Goal: Book appointment/travel/reservation

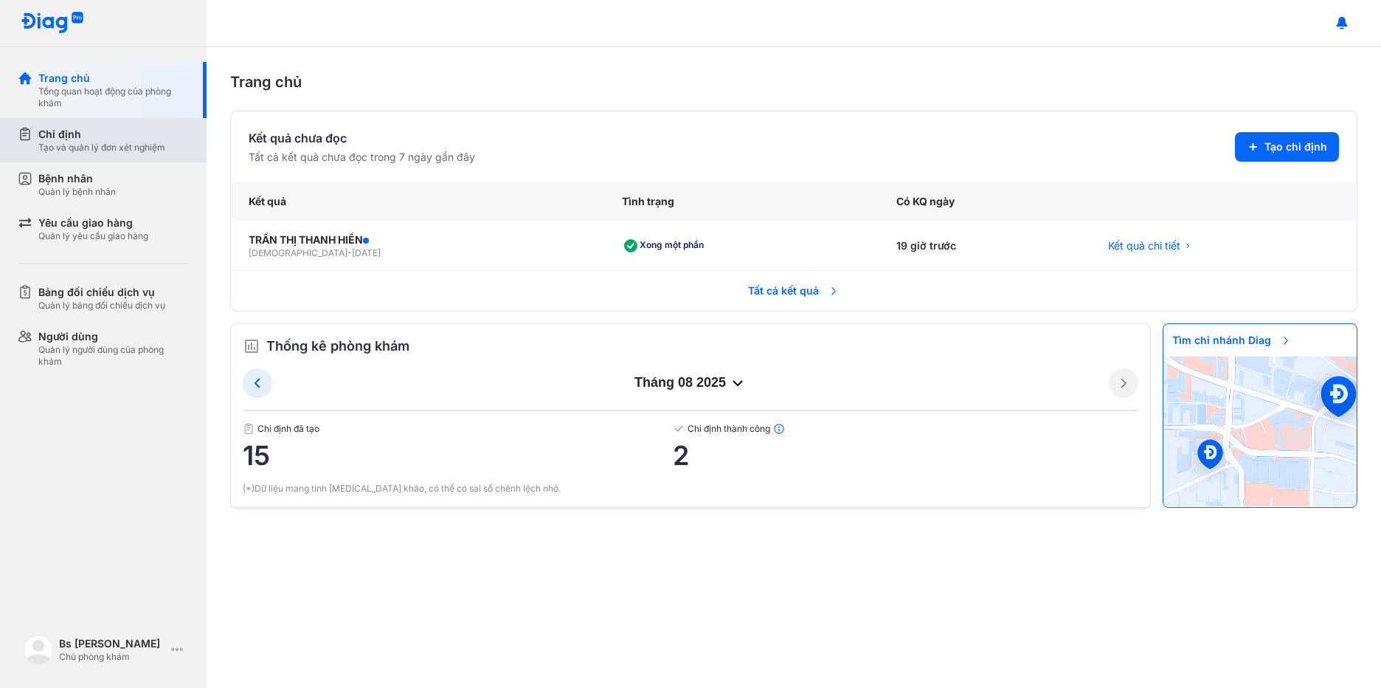
click at [100, 138] on div "Chỉ định" at bounding box center [101, 134] width 127 height 15
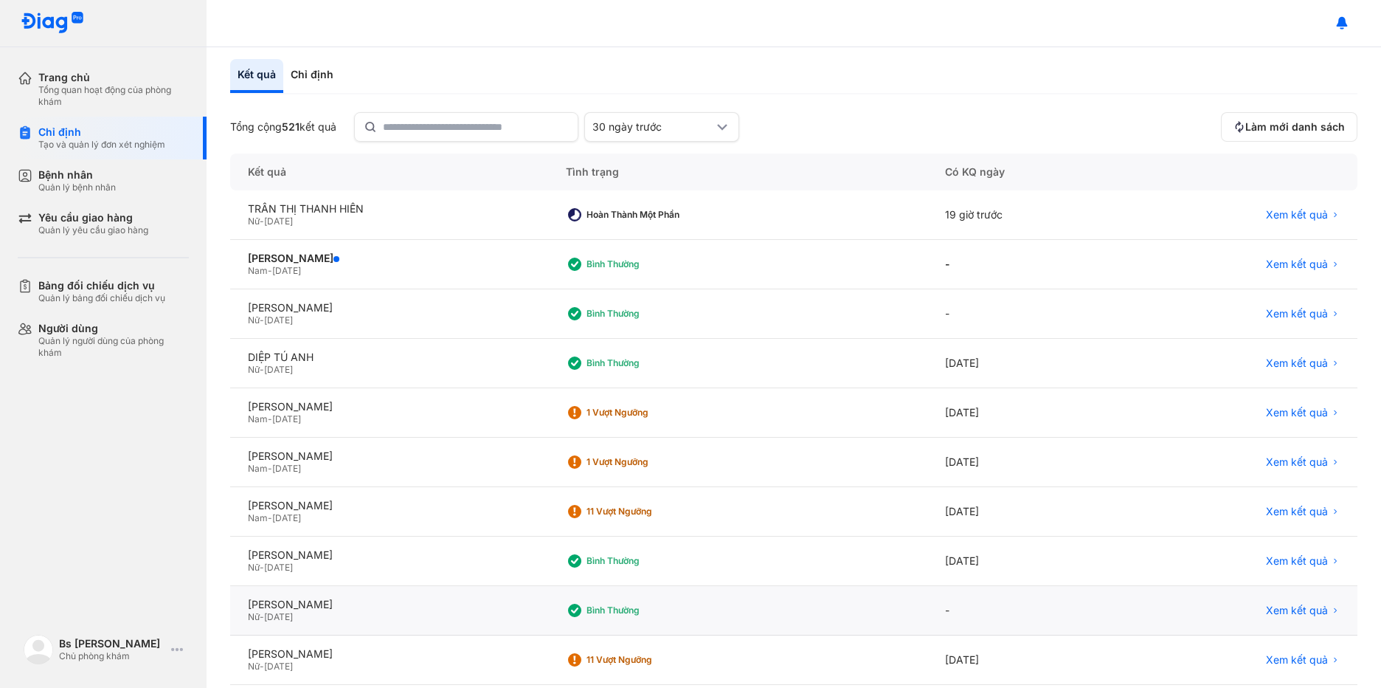
scroll to position [131, 0]
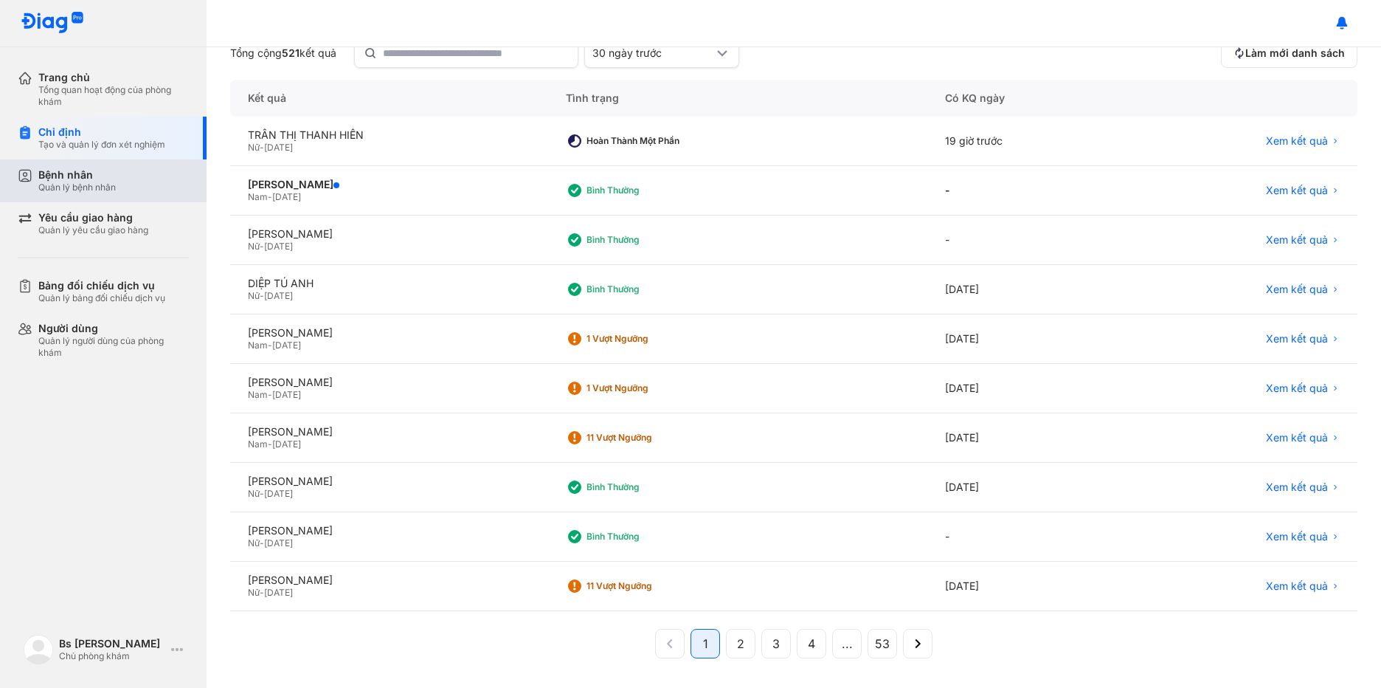
click at [106, 181] on div "Quản lý bệnh nhân" at bounding box center [76, 187] width 77 height 12
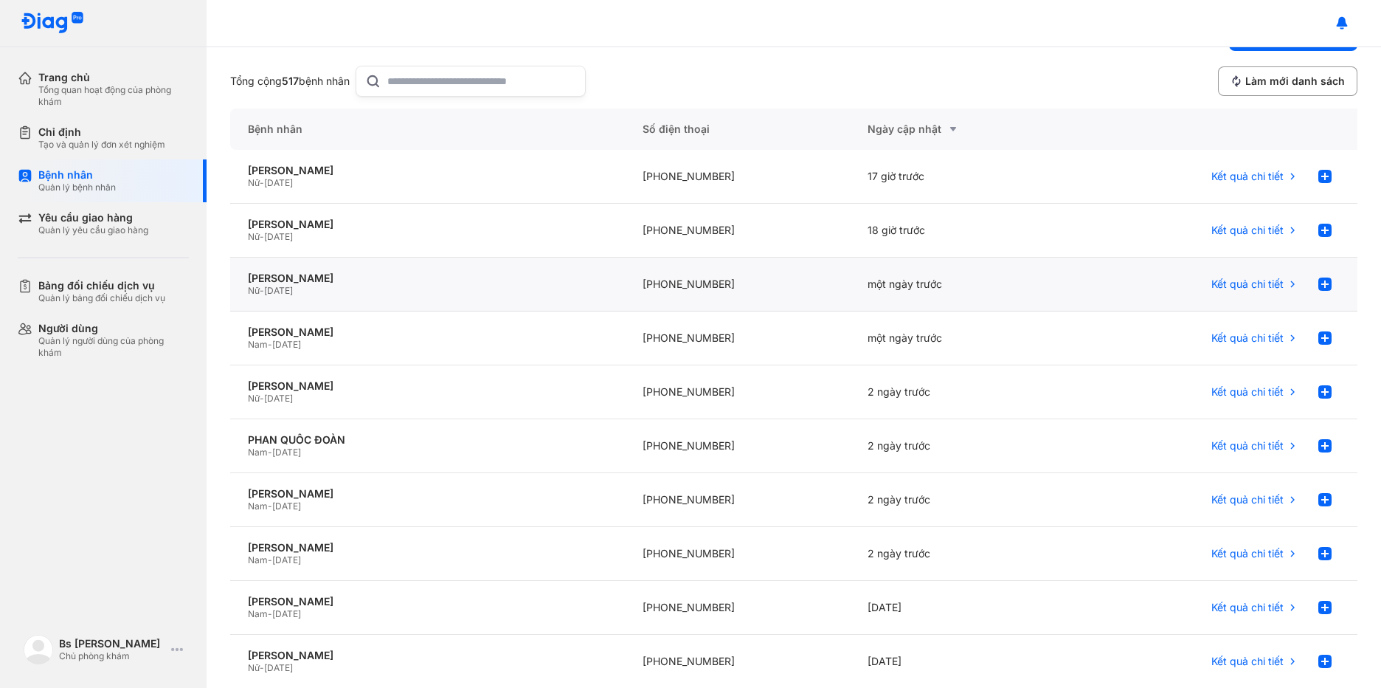
scroll to position [155, 0]
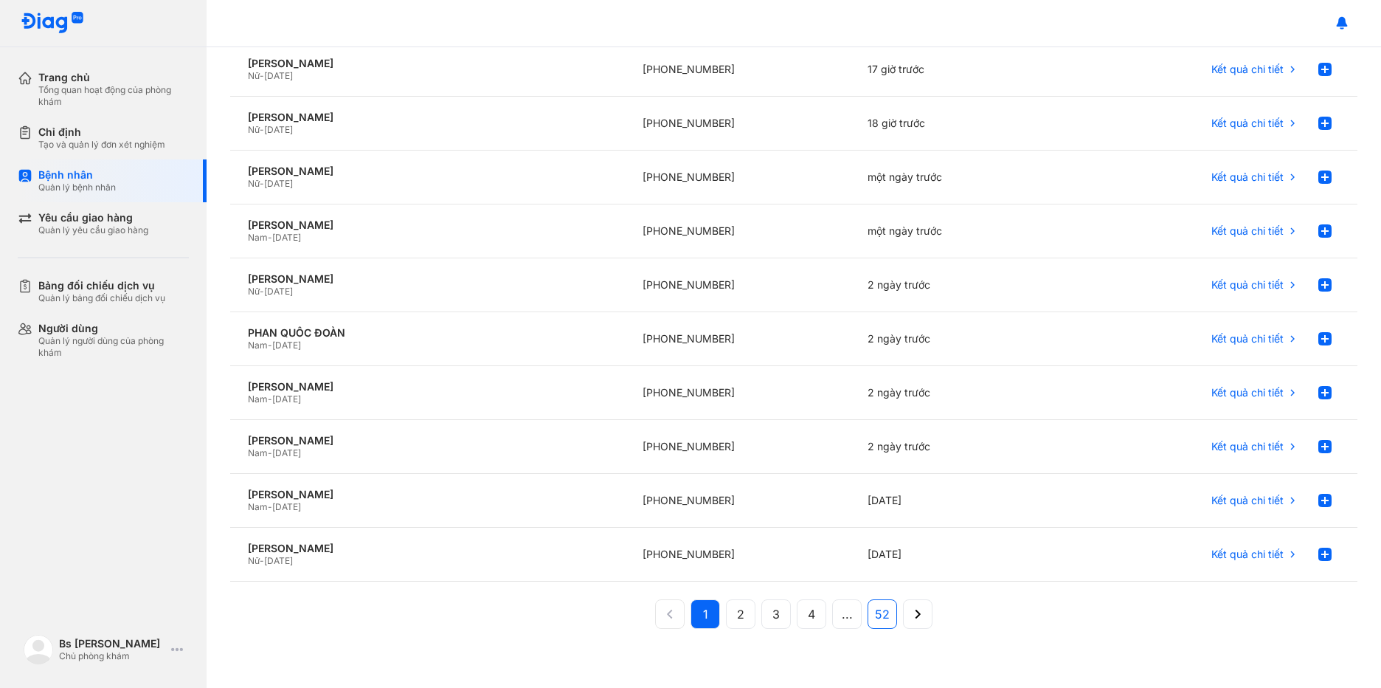
click at [875, 617] on span "52" at bounding box center [882, 614] width 15 height 18
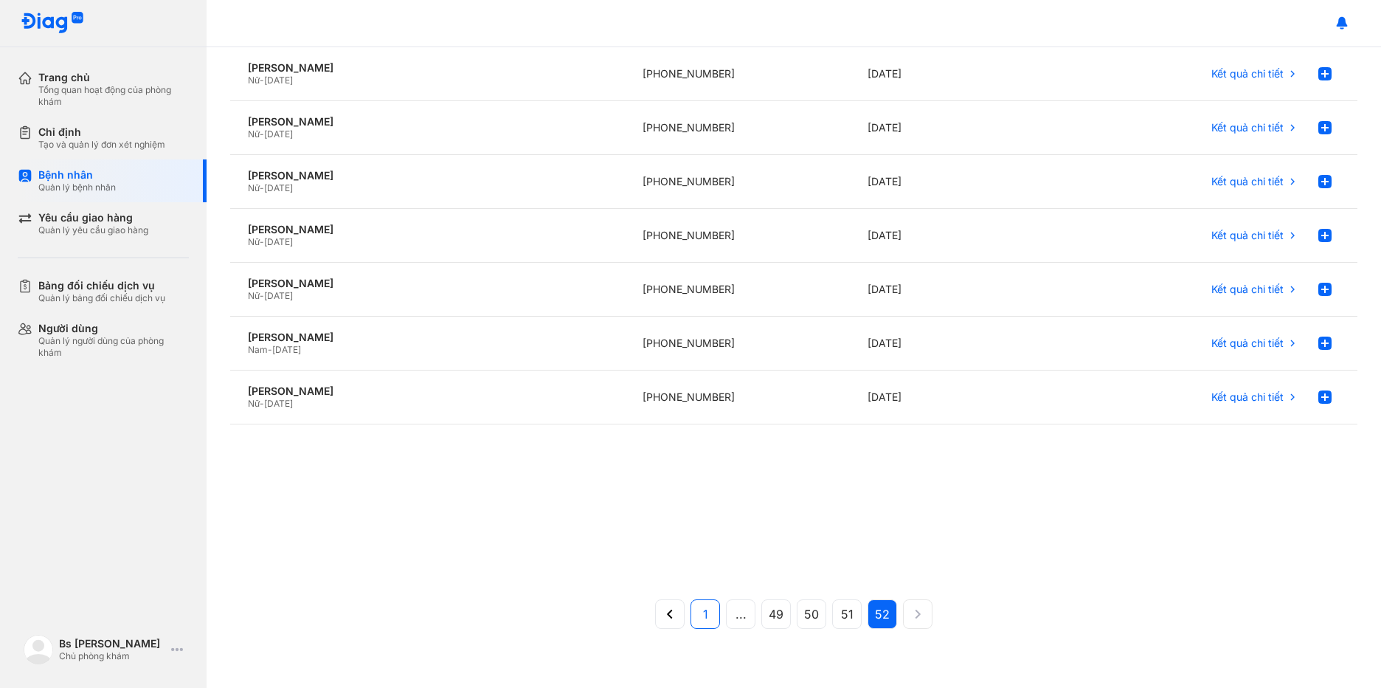
click at [726, 612] on button "1" at bounding box center [741, 614] width 30 height 30
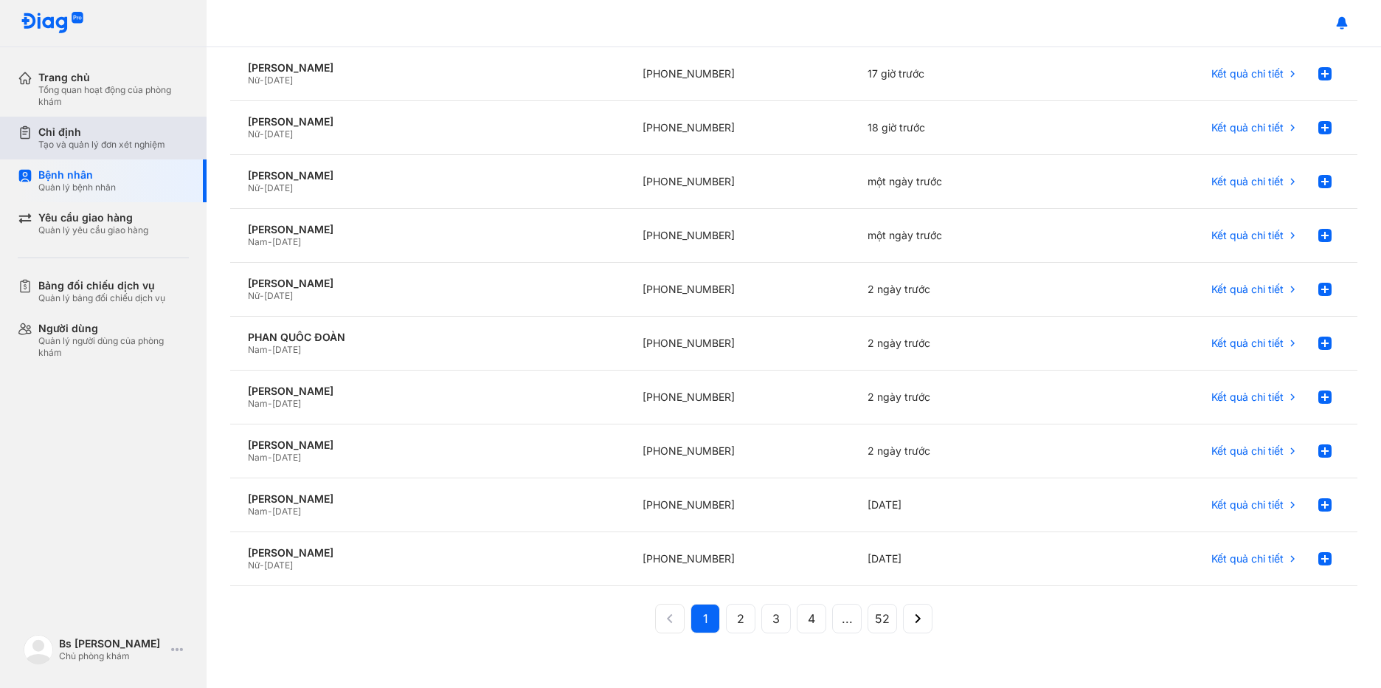
click at [100, 142] on div "Tạo và quản lý đơn xét nghiệm" at bounding box center [101, 145] width 127 height 12
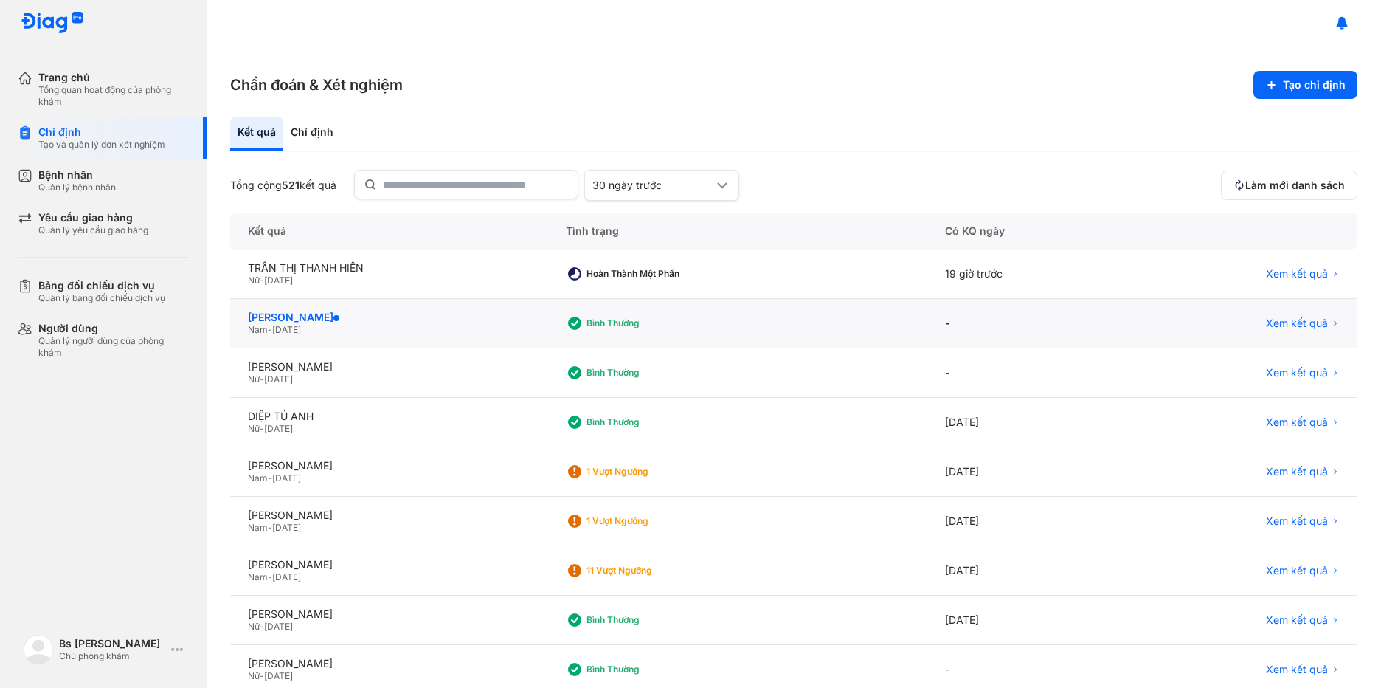
click at [404, 323] on div "NGUYỄN THẾ HƯNG" at bounding box center [389, 317] width 283 height 13
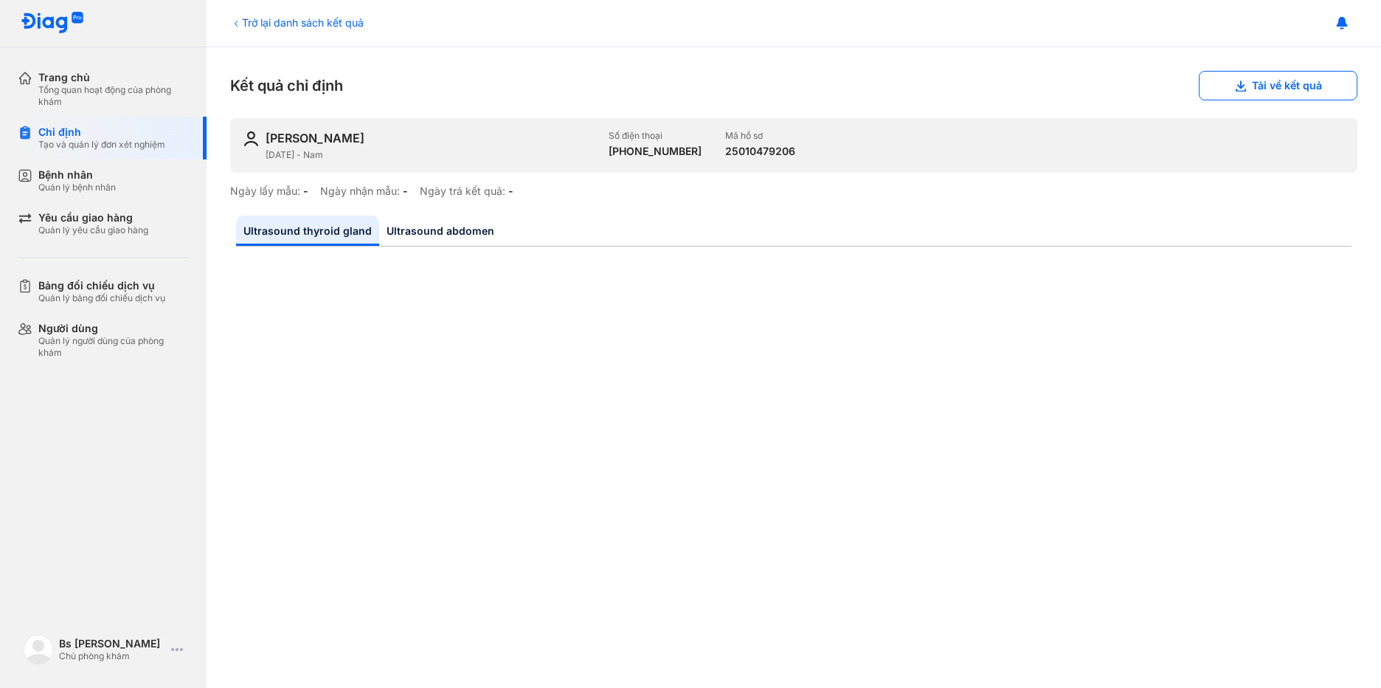
click at [241, 21] on icon at bounding box center [236, 24] width 12 height 12
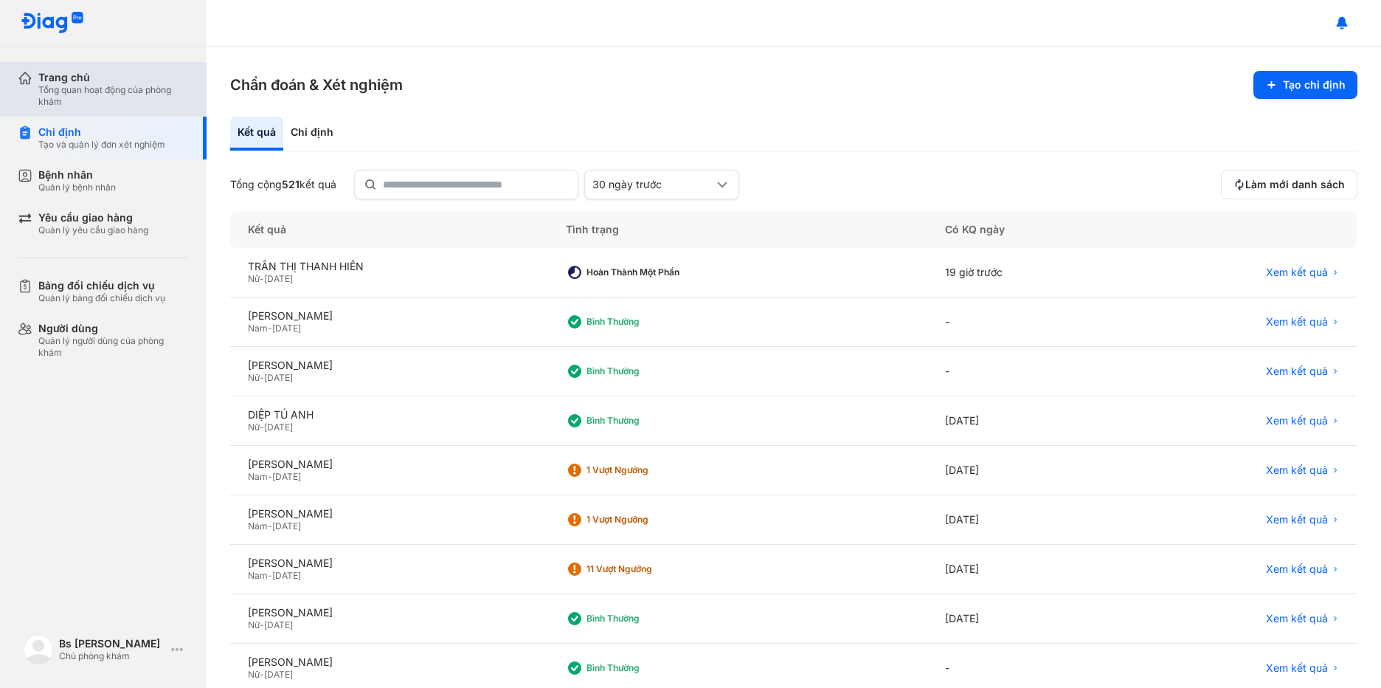
click at [136, 84] on div "Tổng quan hoạt động của phòng khám" at bounding box center [113, 96] width 151 height 24
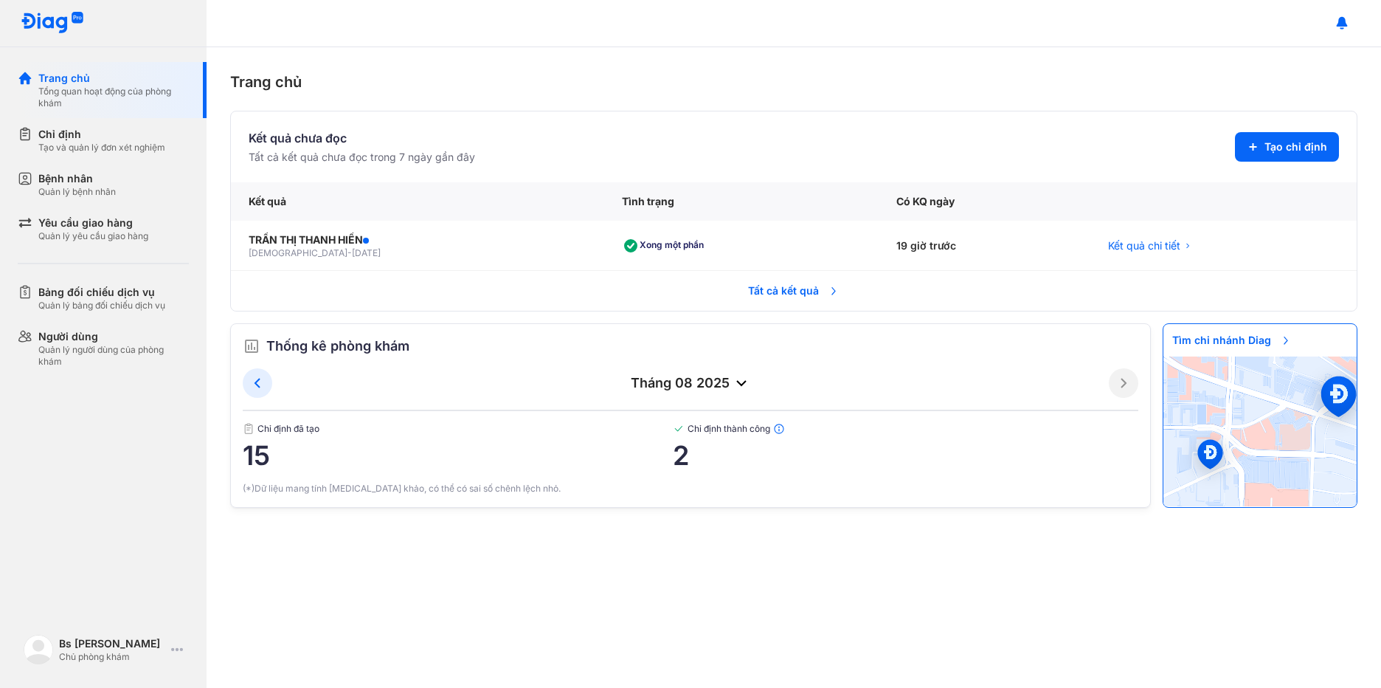
click at [841, 294] on span "Tất cả kết quả" at bounding box center [793, 290] width 109 height 32
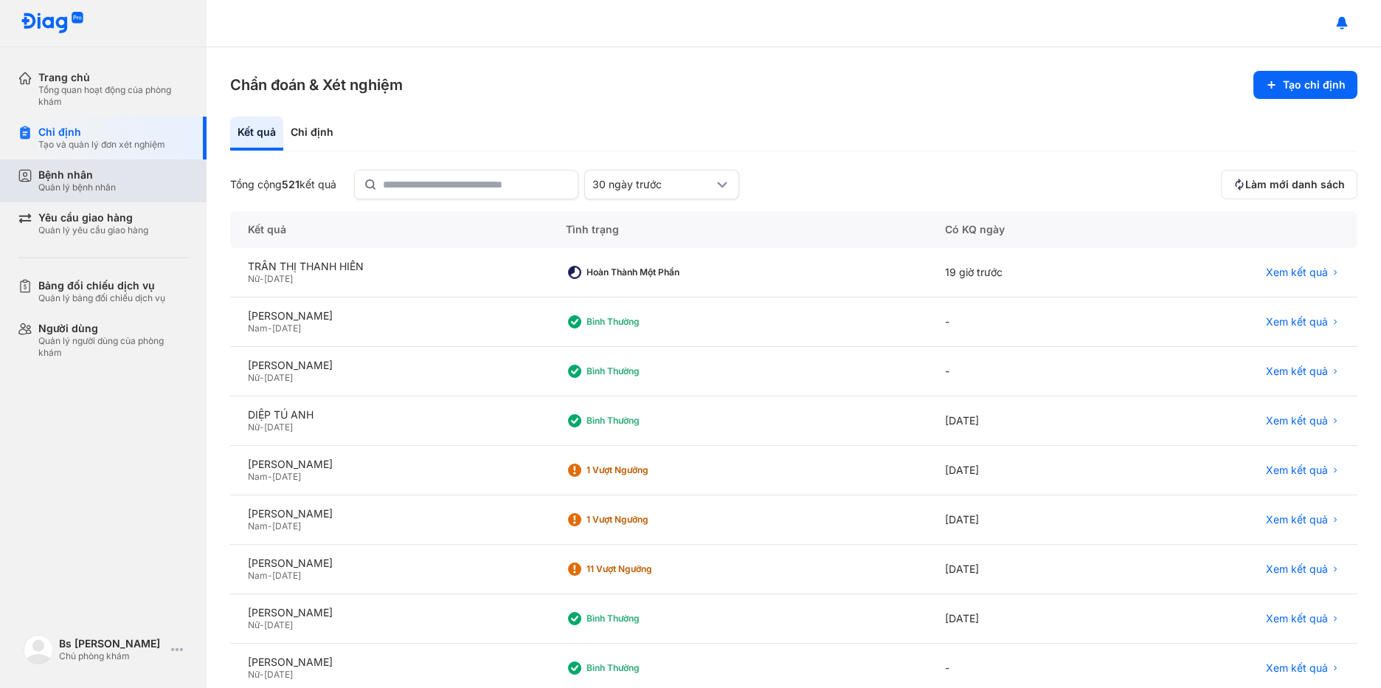
click at [52, 183] on div "Quản lý bệnh nhân" at bounding box center [76, 187] width 77 height 12
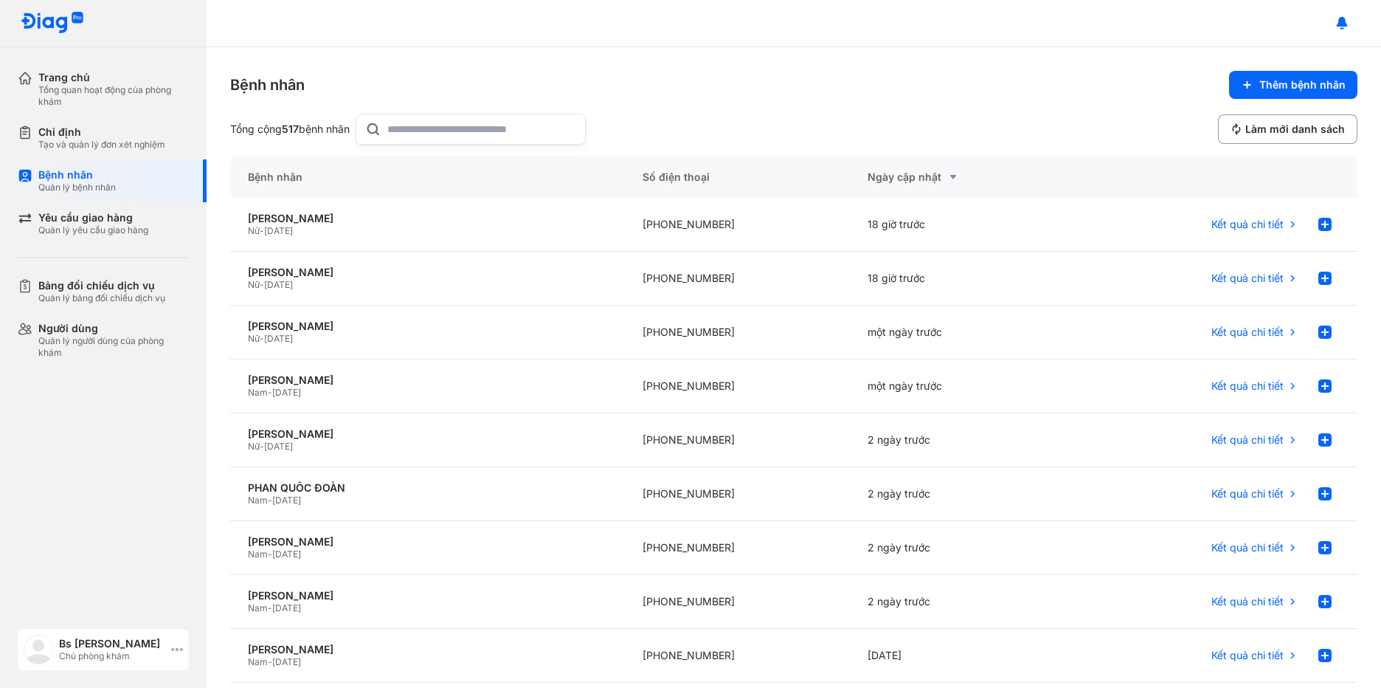
click at [175, 646] on icon at bounding box center [177, 649] width 12 height 12
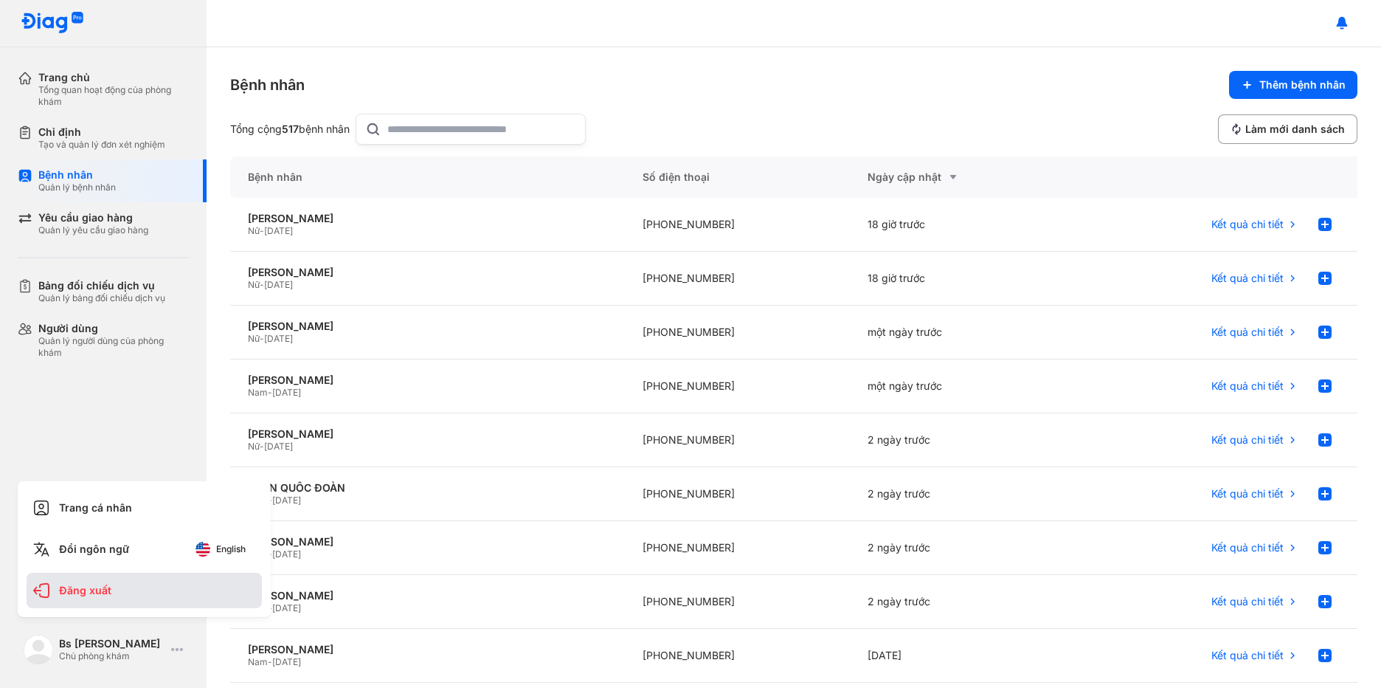
click at [138, 593] on div "Đăng xuất" at bounding box center [144, 590] width 235 height 35
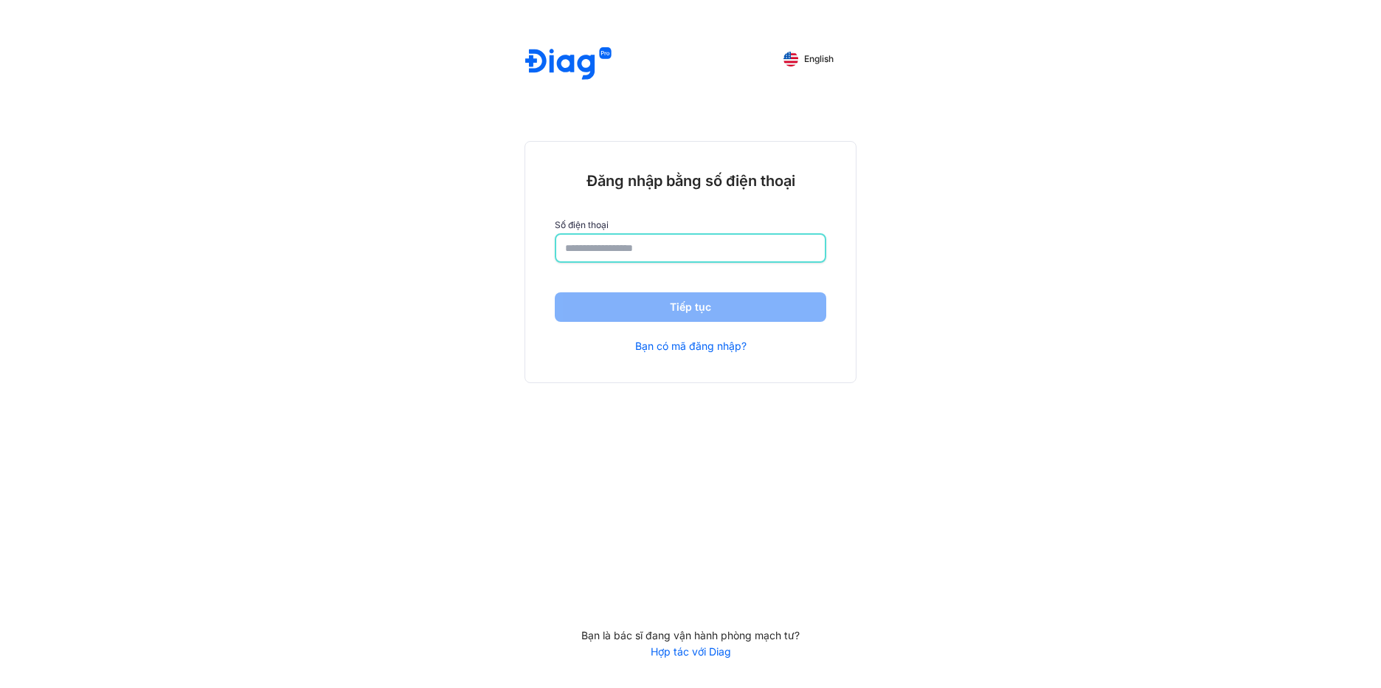
click at [600, 241] on input "number" at bounding box center [690, 248] width 251 height 27
click at [592, 252] on input "number" at bounding box center [690, 248] width 251 height 27
type input "**********"
click at [620, 297] on button "Tiếp tục" at bounding box center [691, 309] width 272 height 30
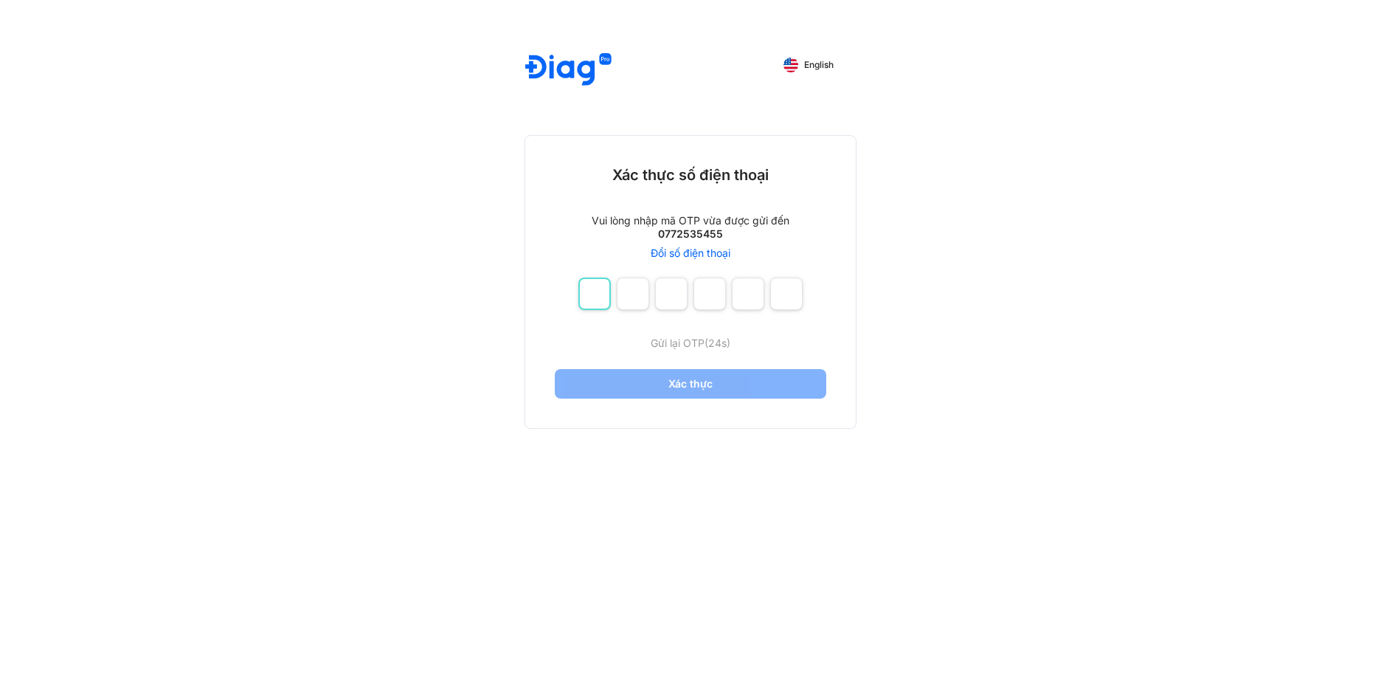
click at [598, 291] on input "number" at bounding box center [594, 293] width 32 height 32
type input "*"
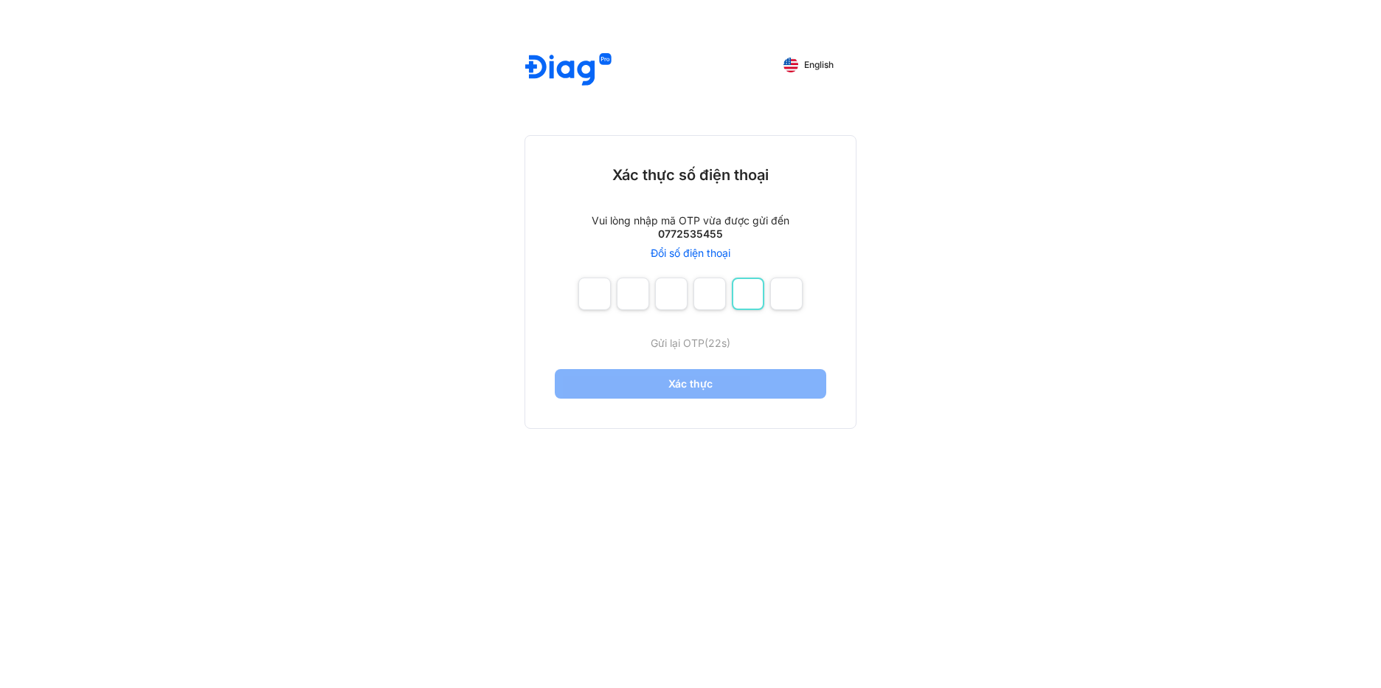
type input "*"
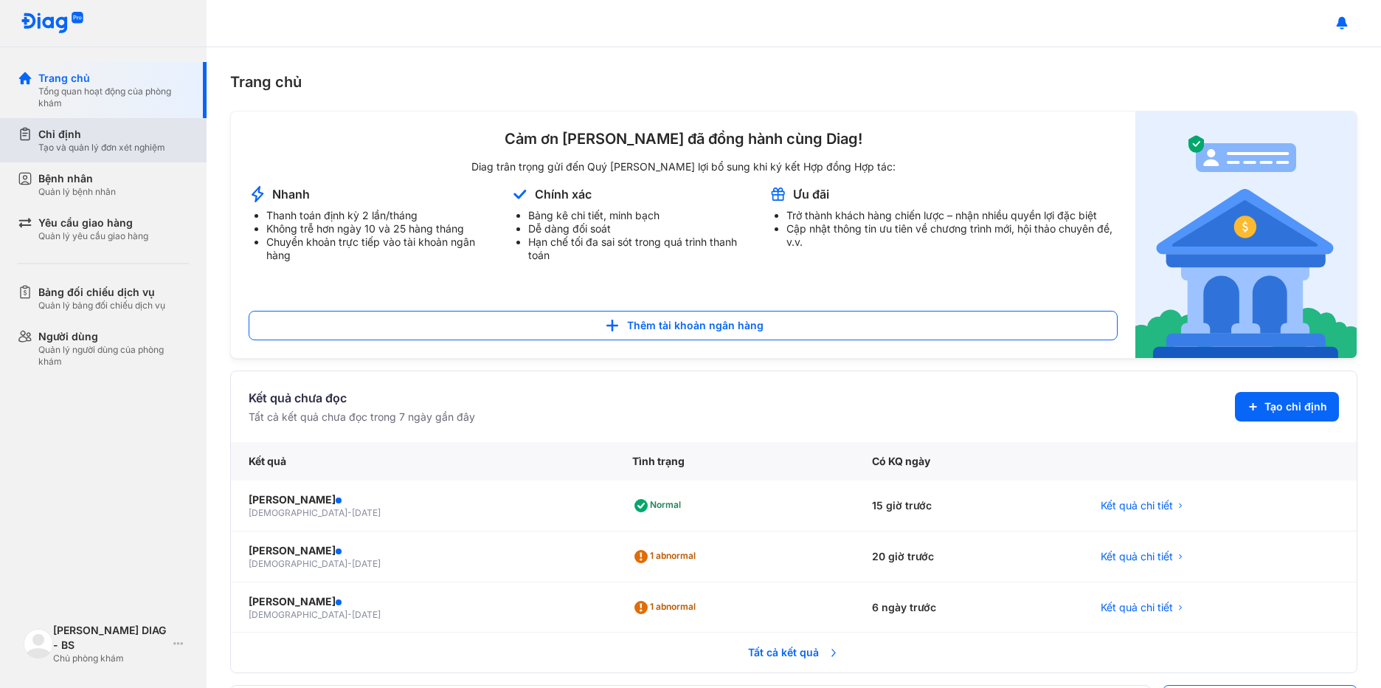
click at [84, 142] on div "Tạo và quản lý đơn xét nghiệm" at bounding box center [101, 148] width 127 height 12
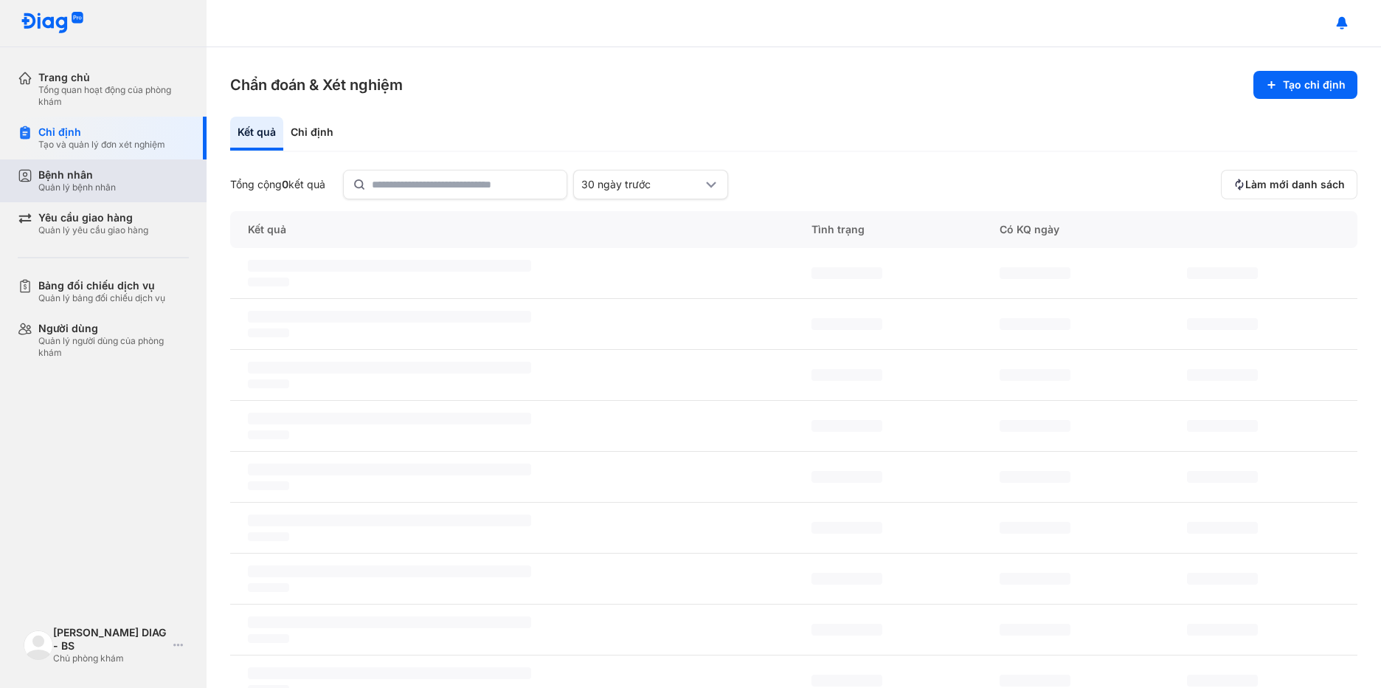
click at [88, 181] on div "Bệnh nhân" at bounding box center [76, 174] width 77 height 13
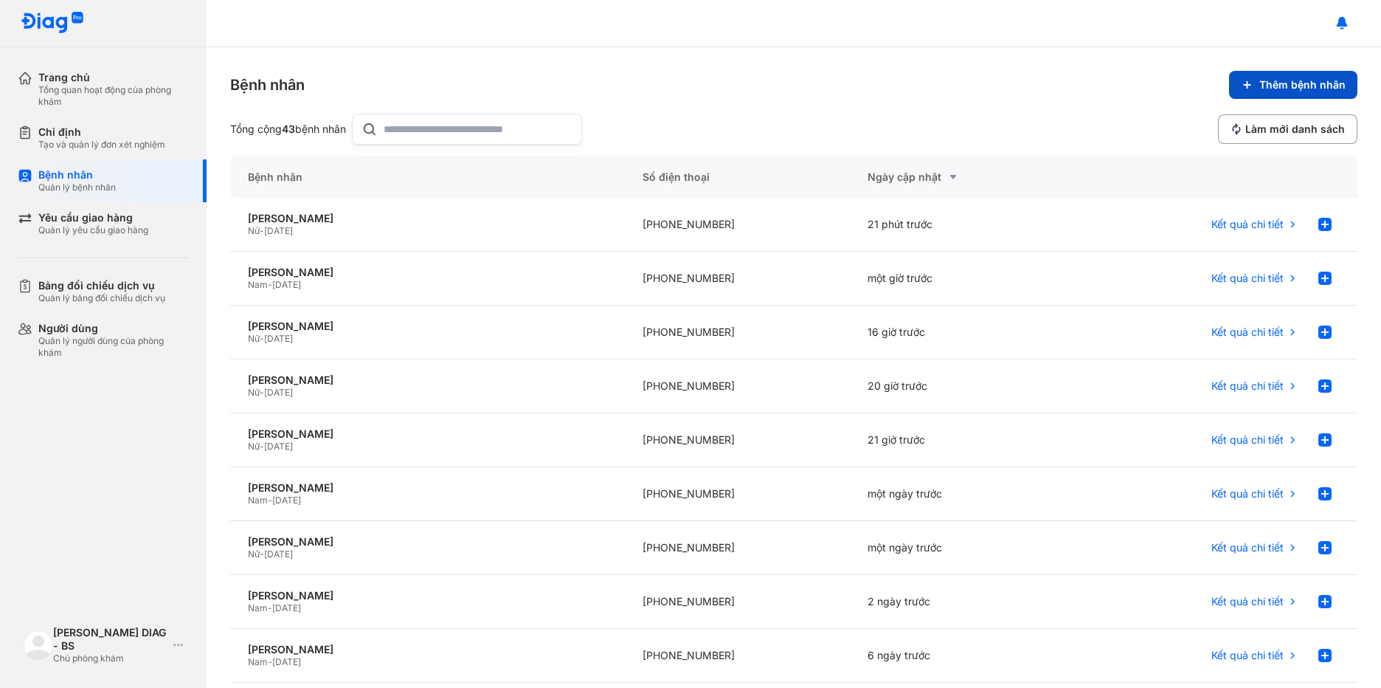
click at [1279, 84] on span "Thêm bệnh nhân" at bounding box center [1302, 84] width 86 height 13
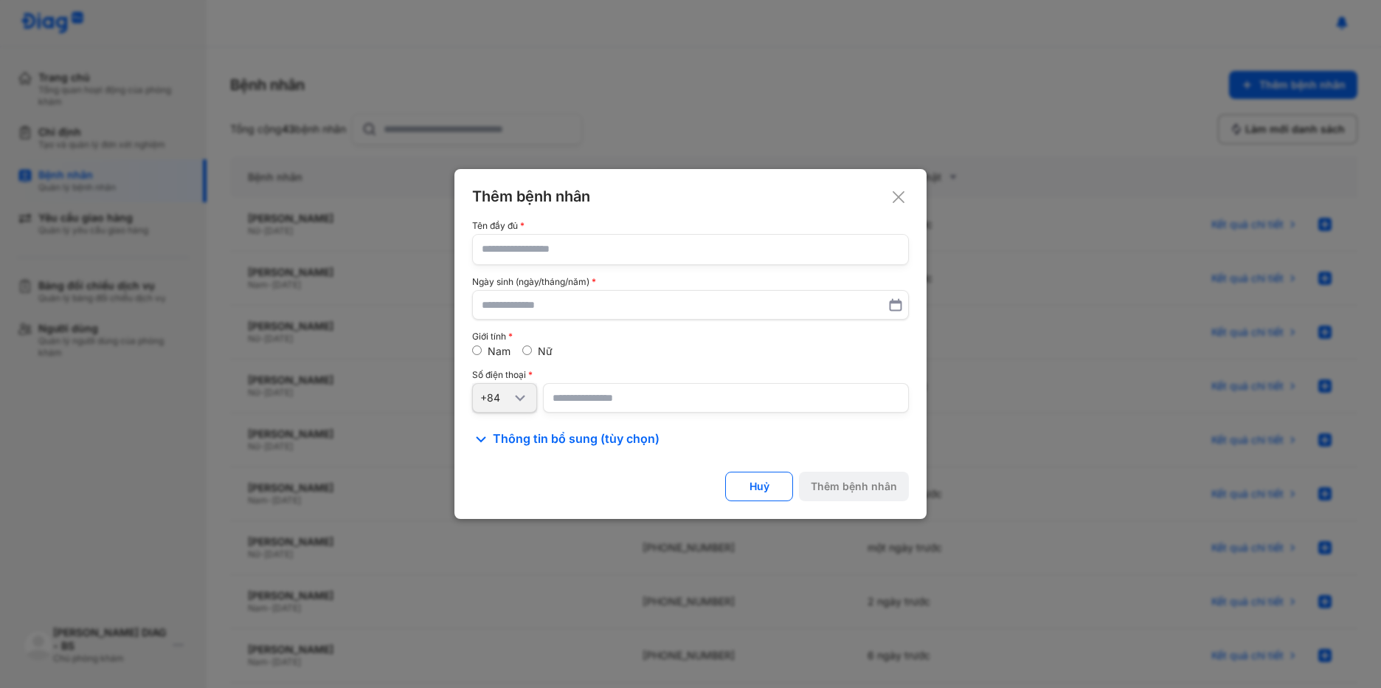
click at [552, 252] on input "text" at bounding box center [691, 250] width 418 height 30
paste input "**********"
type input "**********"
click at [551, 305] on input "text" at bounding box center [691, 304] width 416 height 27
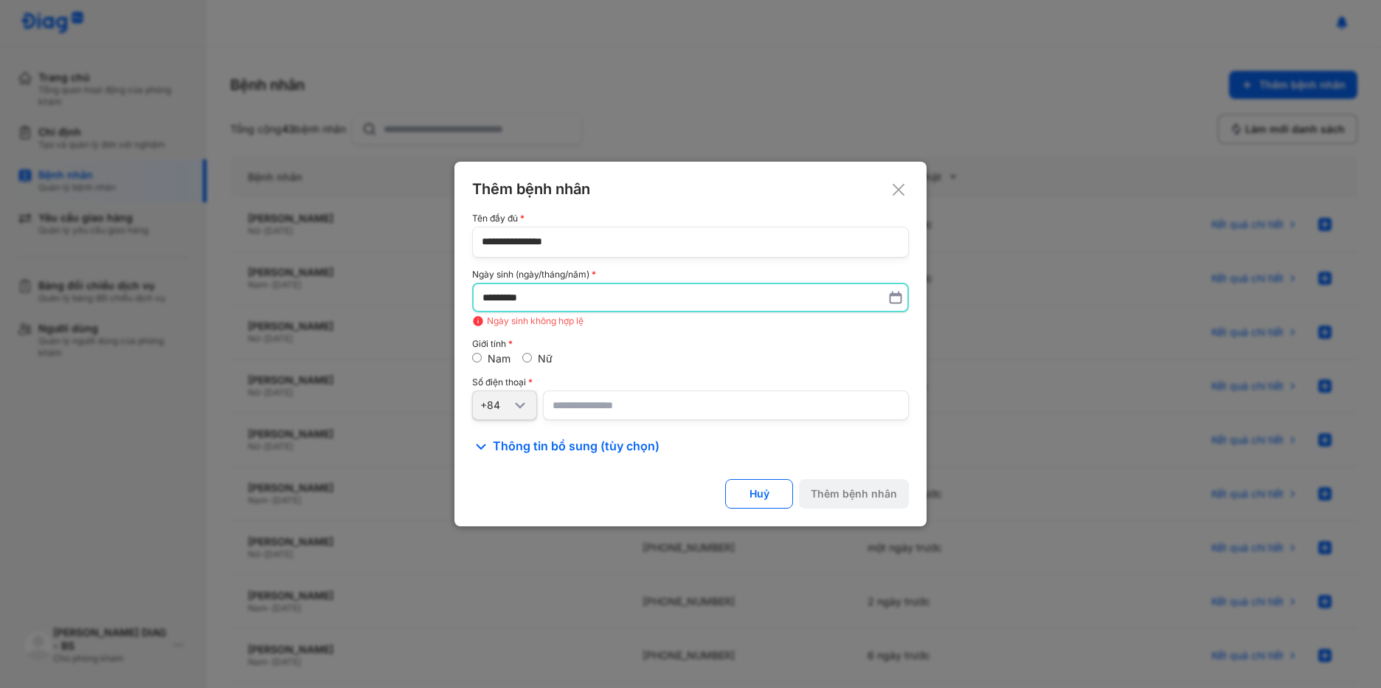
click at [551, 305] on input "*********" at bounding box center [691, 297] width 416 height 27
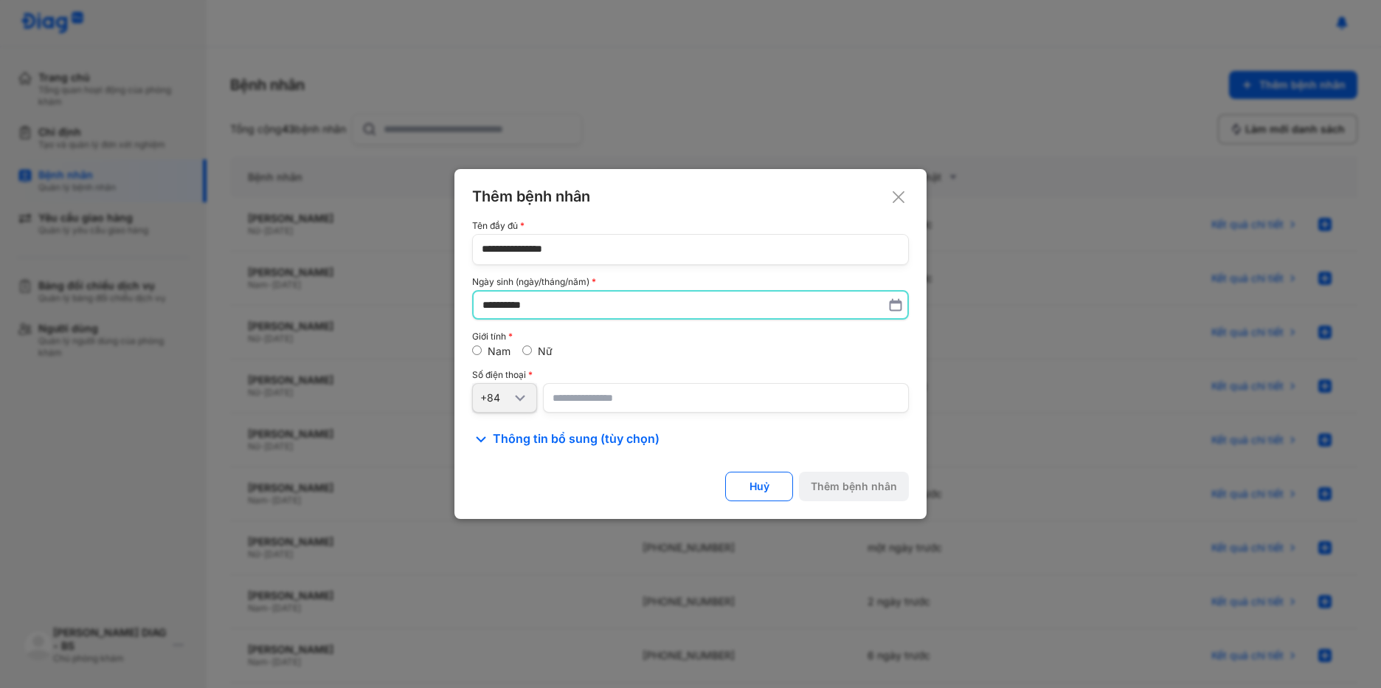
type input "**********"
click at [592, 402] on input "number" at bounding box center [726, 398] width 366 height 30
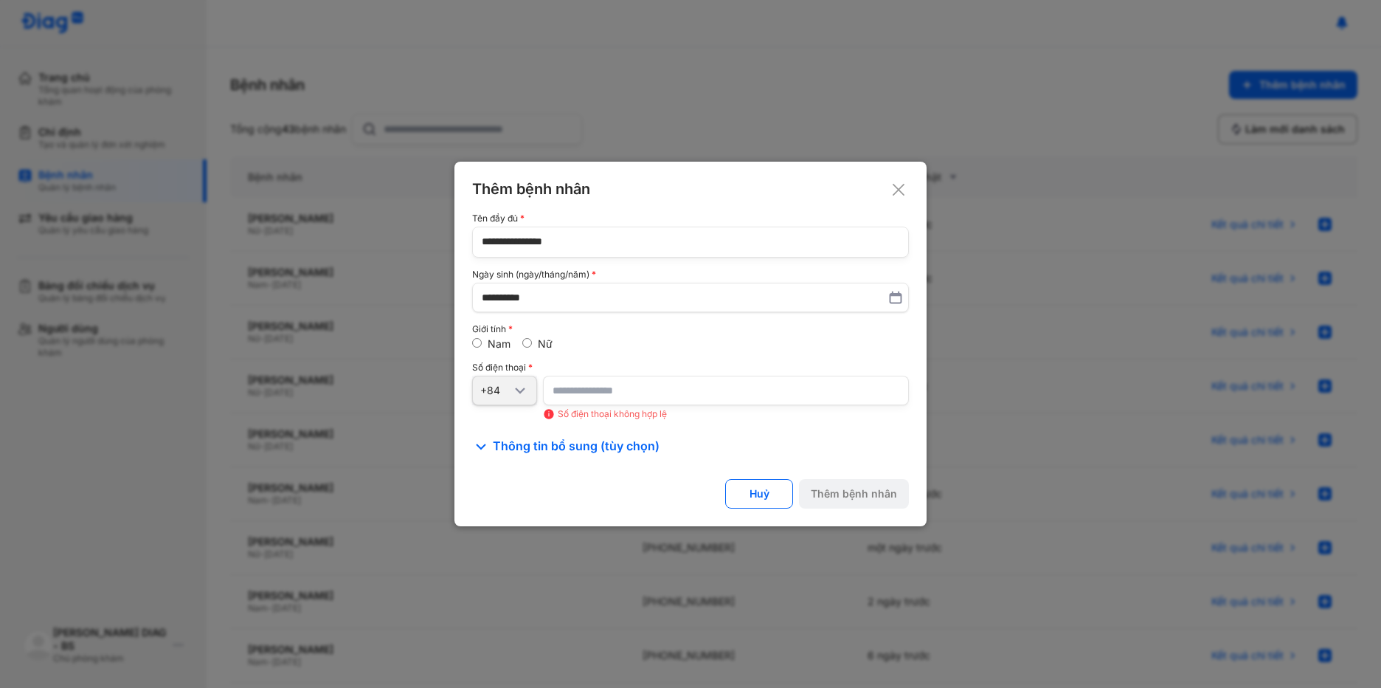
click at [623, 391] on input "*******" at bounding box center [726, 391] width 366 height 30
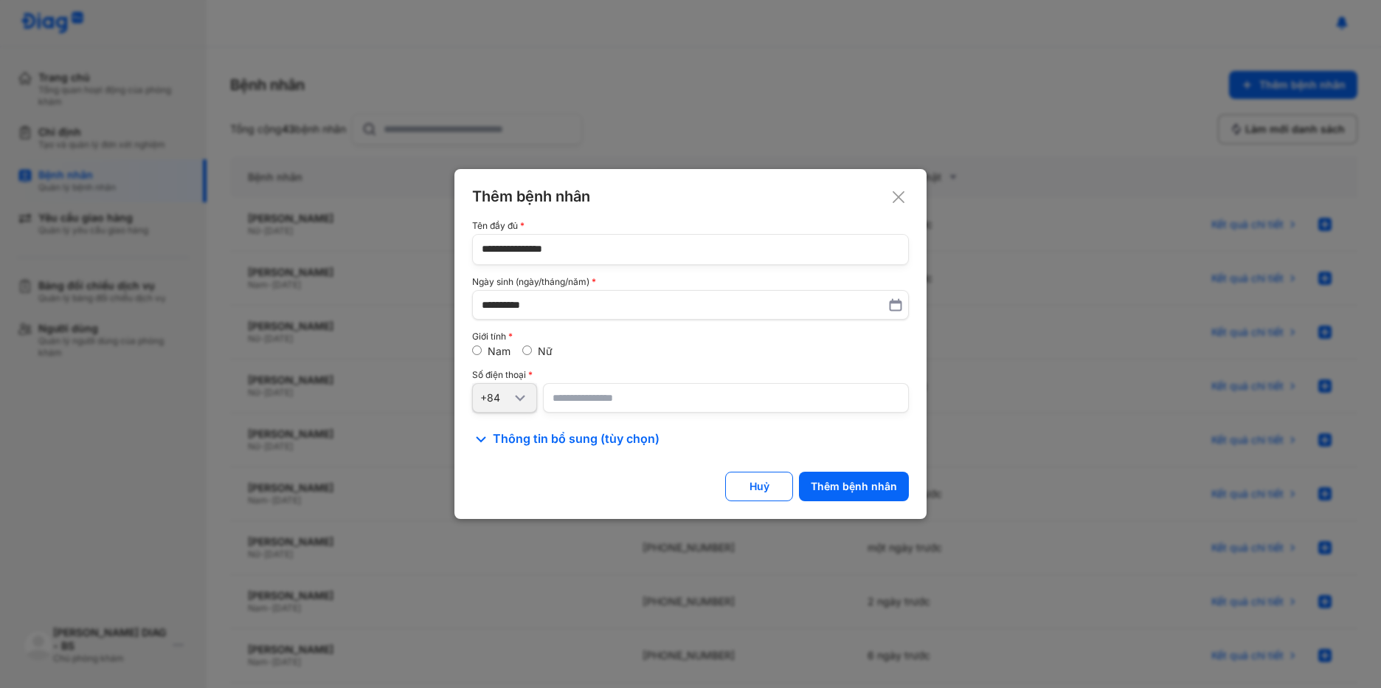
type input "**********"
click at [864, 491] on div "Thêm bệnh nhân" at bounding box center [854, 486] width 86 height 13
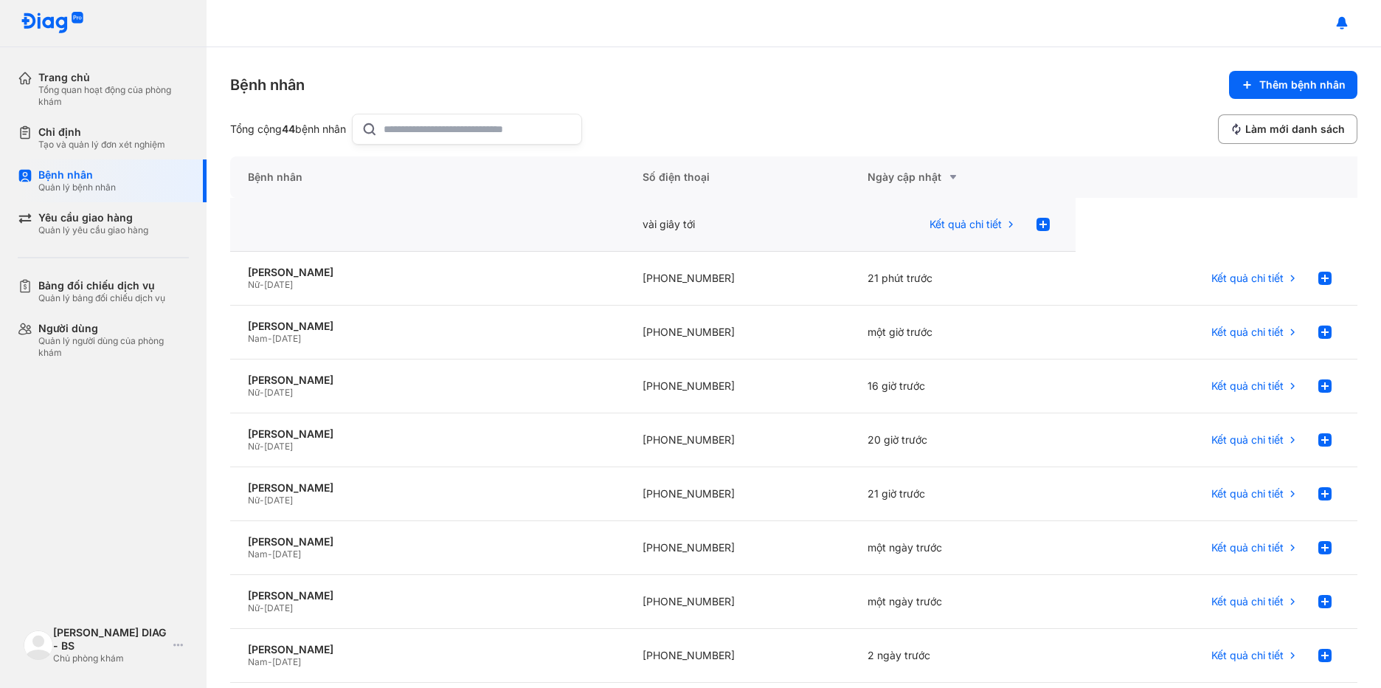
click at [312, 219] on div at bounding box center [427, 225] width 395 height 54
click at [1034, 223] on icon at bounding box center [1043, 224] width 18 height 18
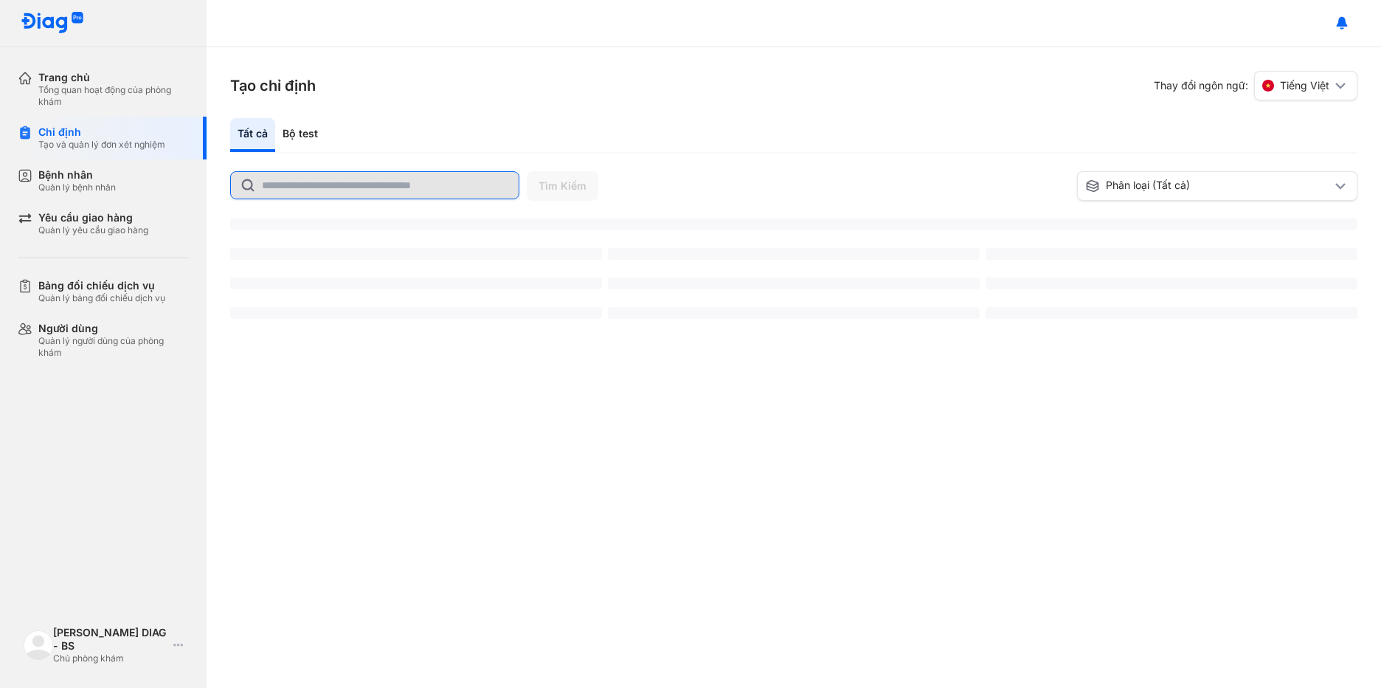
click at [282, 179] on input "text" at bounding box center [386, 185] width 248 height 27
click at [335, 188] on input "text" at bounding box center [386, 185] width 248 height 27
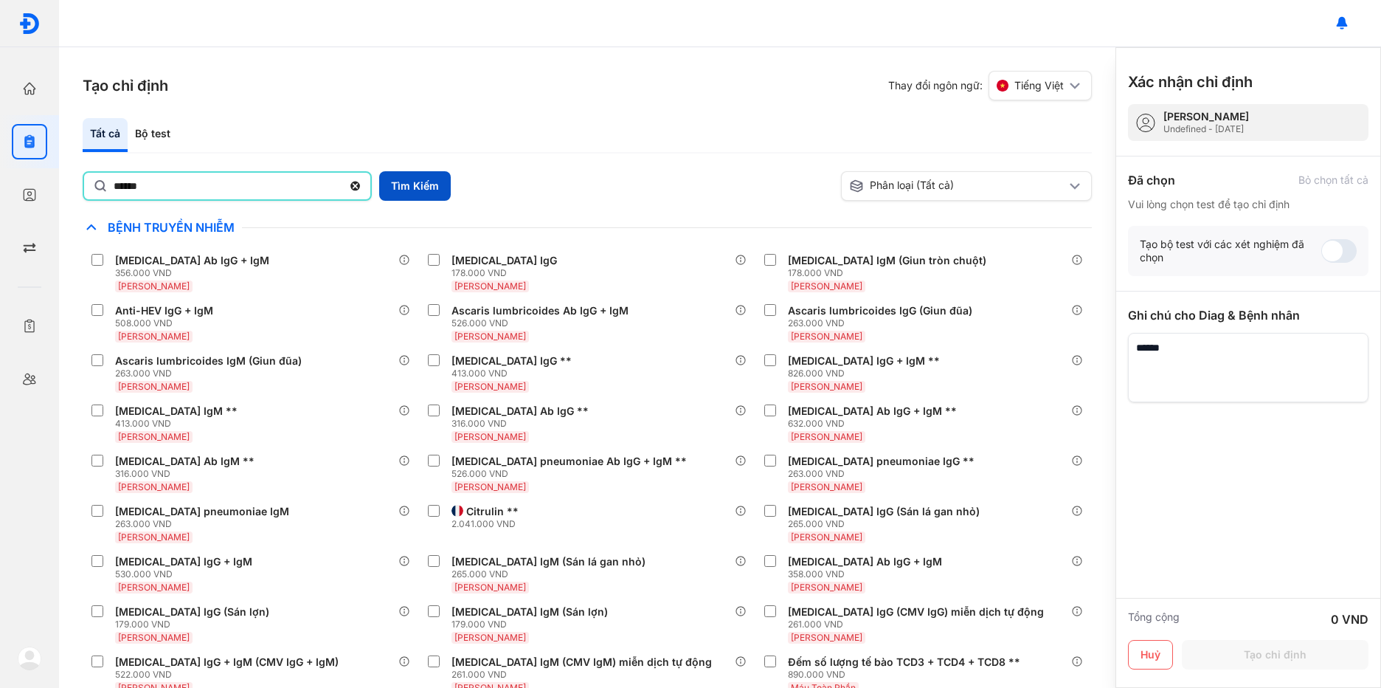
type input "******"
click at [412, 181] on button "Tìm Kiếm" at bounding box center [415, 186] width 72 height 30
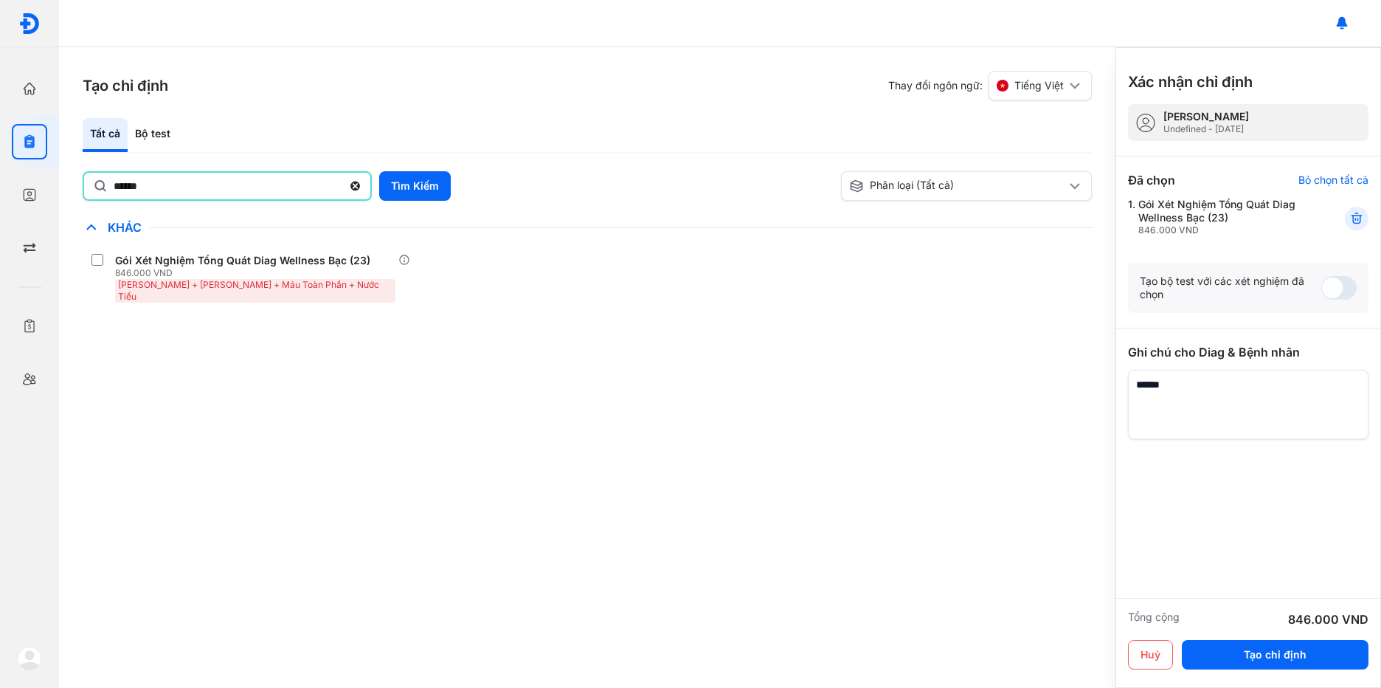
drag, startPoint x: 179, startPoint y: 187, endPoint x: 87, endPoint y: 205, distance: 93.2
click at [87, 205] on div "****** Tìm Kiếm Phân loại (Tất cả) Lưu làm chế độ xem mặc định Chỉ định nhiều n…" at bounding box center [587, 248] width 1009 height 155
click at [415, 188] on button "Tìm Kiếm" at bounding box center [415, 186] width 72 height 30
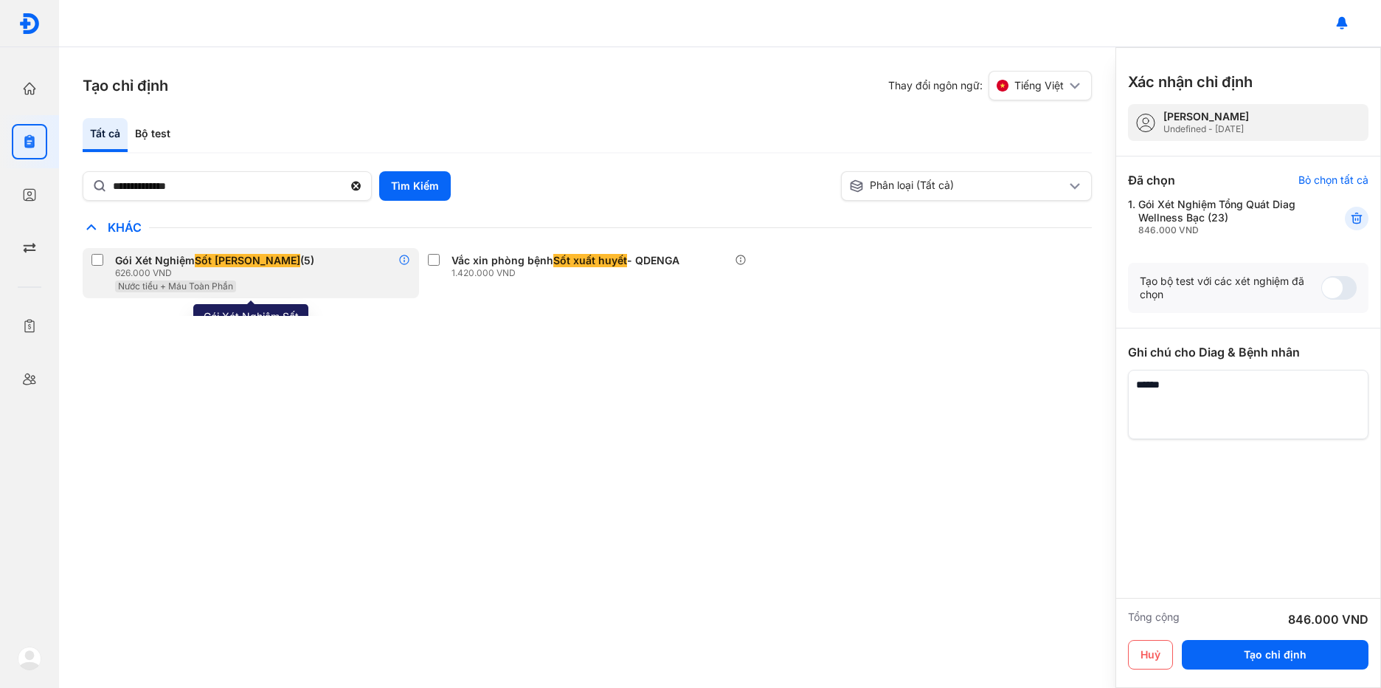
click at [408, 264] on icon at bounding box center [404, 260] width 12 height 12
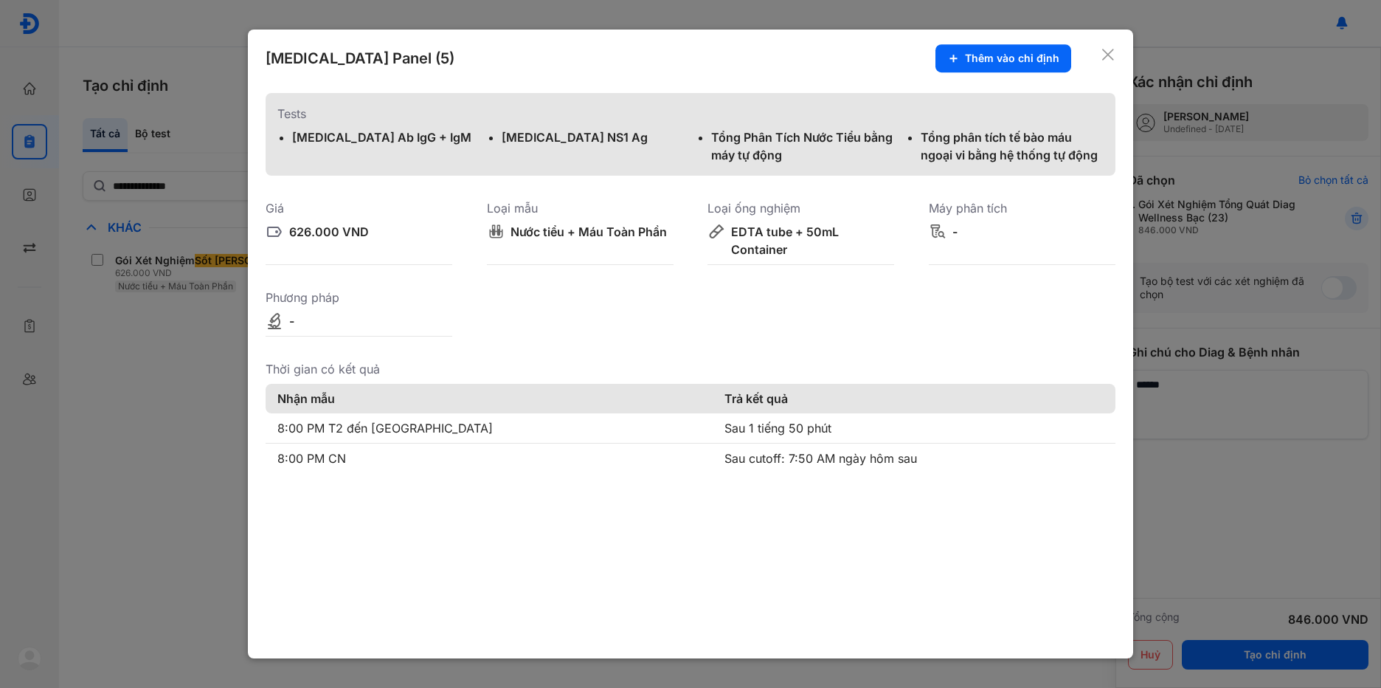
click at [1108, 52] on icon at bounding box center [1108, 54] width 15 height 15
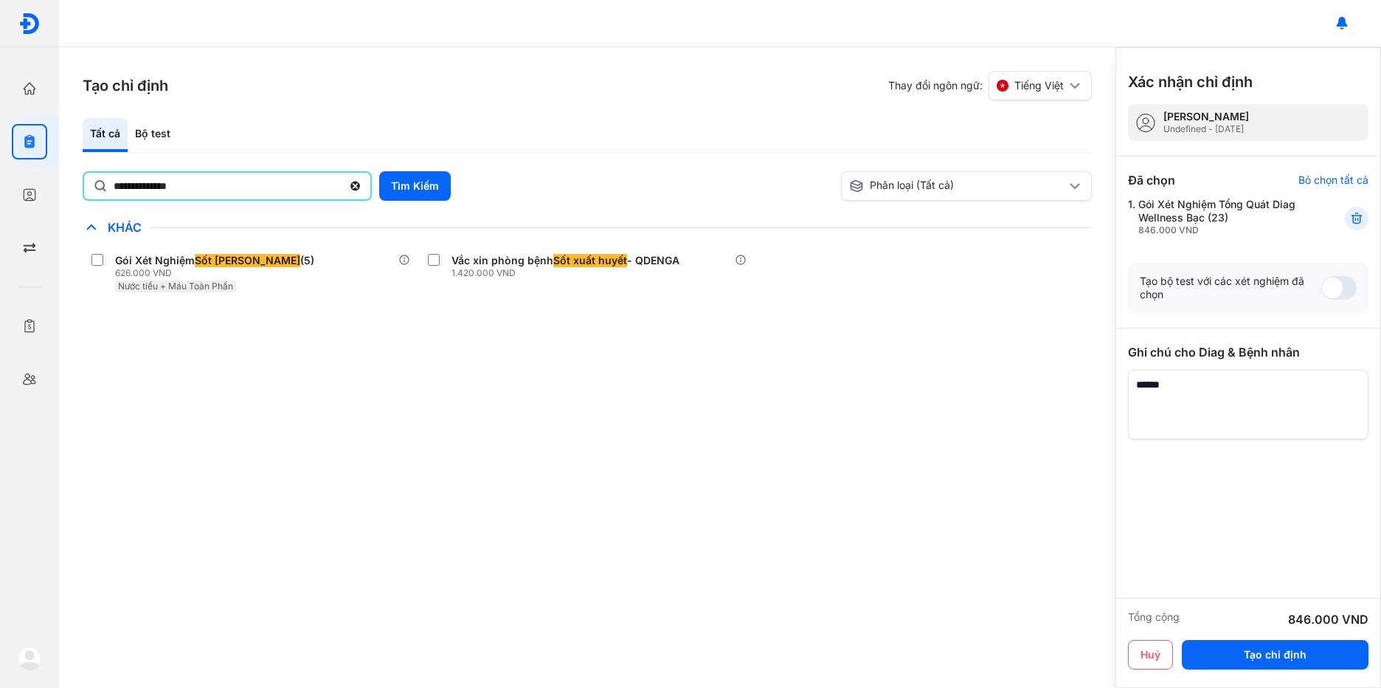
drag, startPoint x: 226, startPoint y: 186, endPoint x: 65, endPoint y: 207, distance: 162.2
click at [65, 207] on div "**********" at bounding box center [587, 367] width 1057 height 640
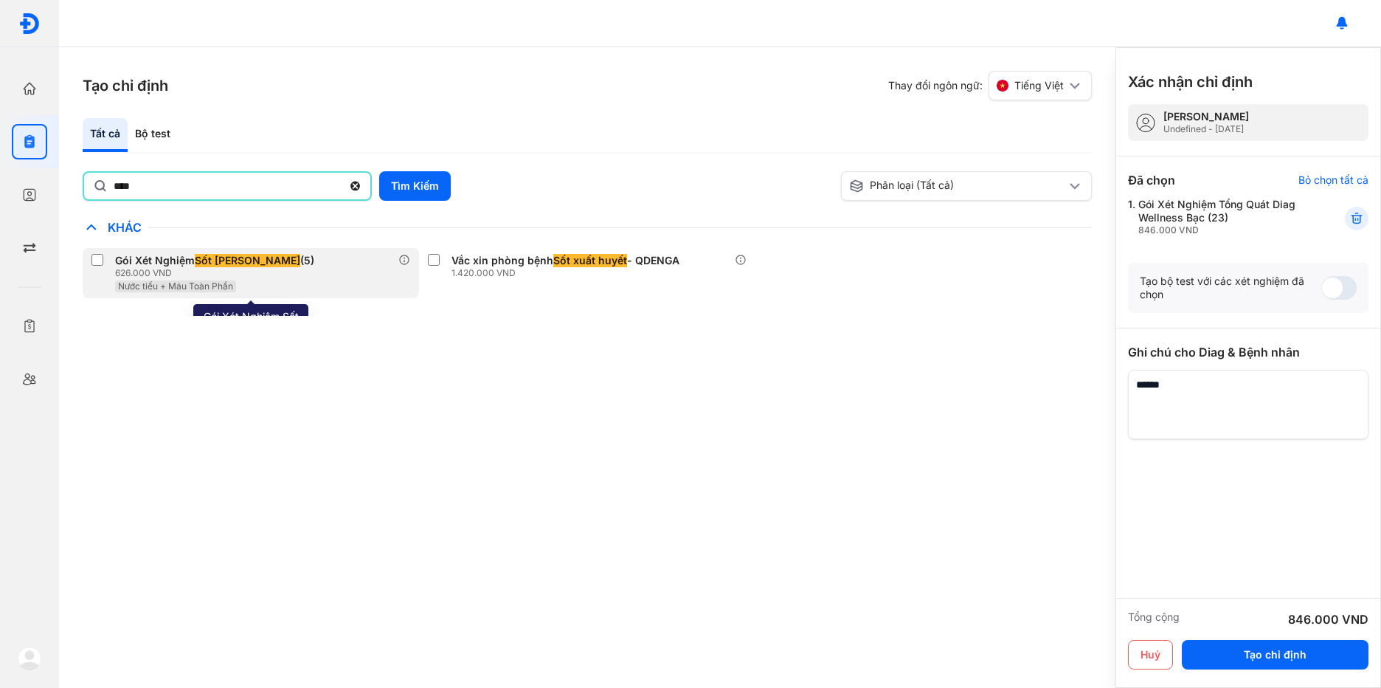
type input "******"
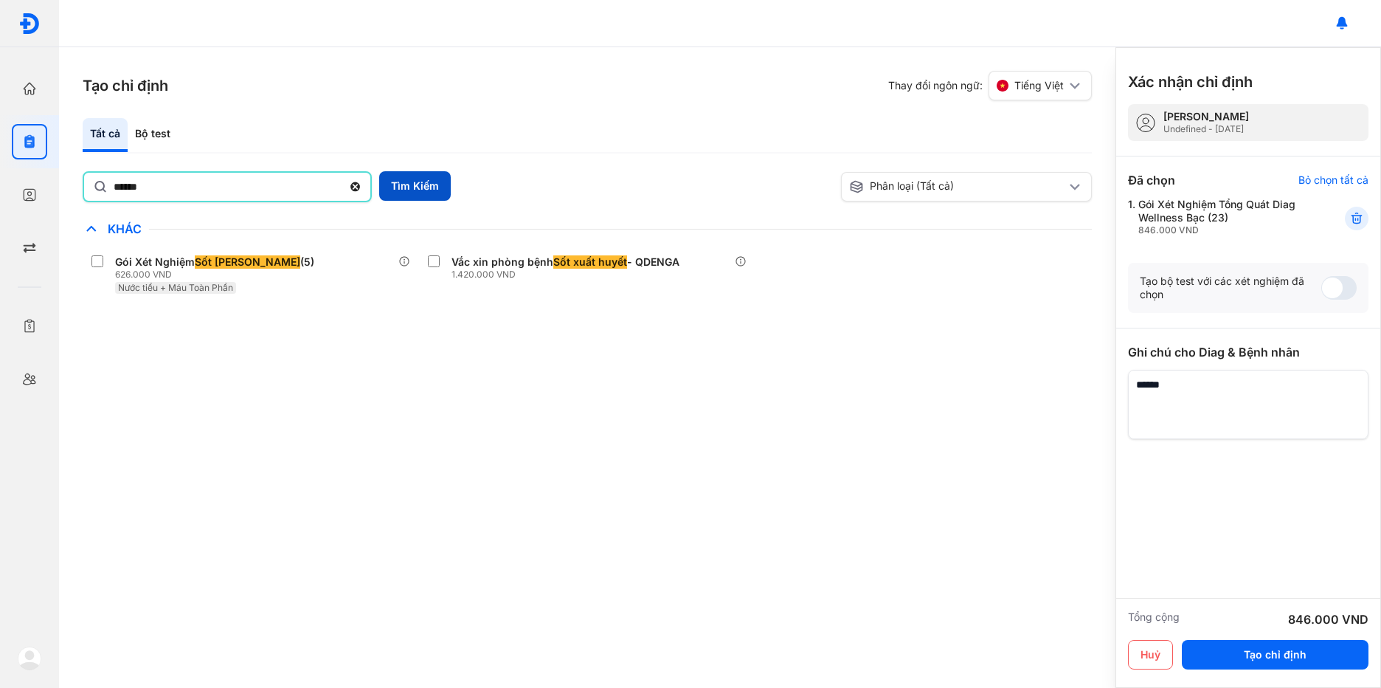
click at [394, 183] on button "Tìm Kiếm" at bounding box center [415, 186] width 72 height 30
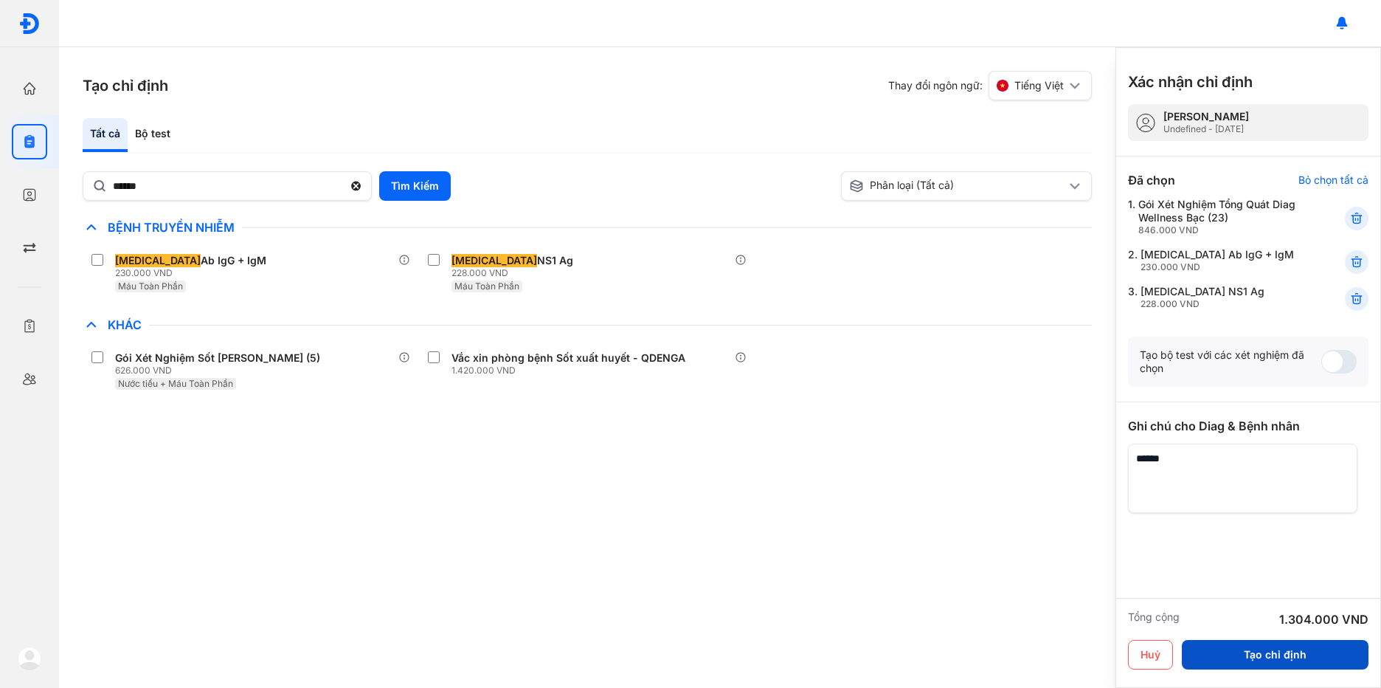
click at [1253, 649] on button "Tạo chỉ định" at bounding box center [1275, 655] width 187 height 30
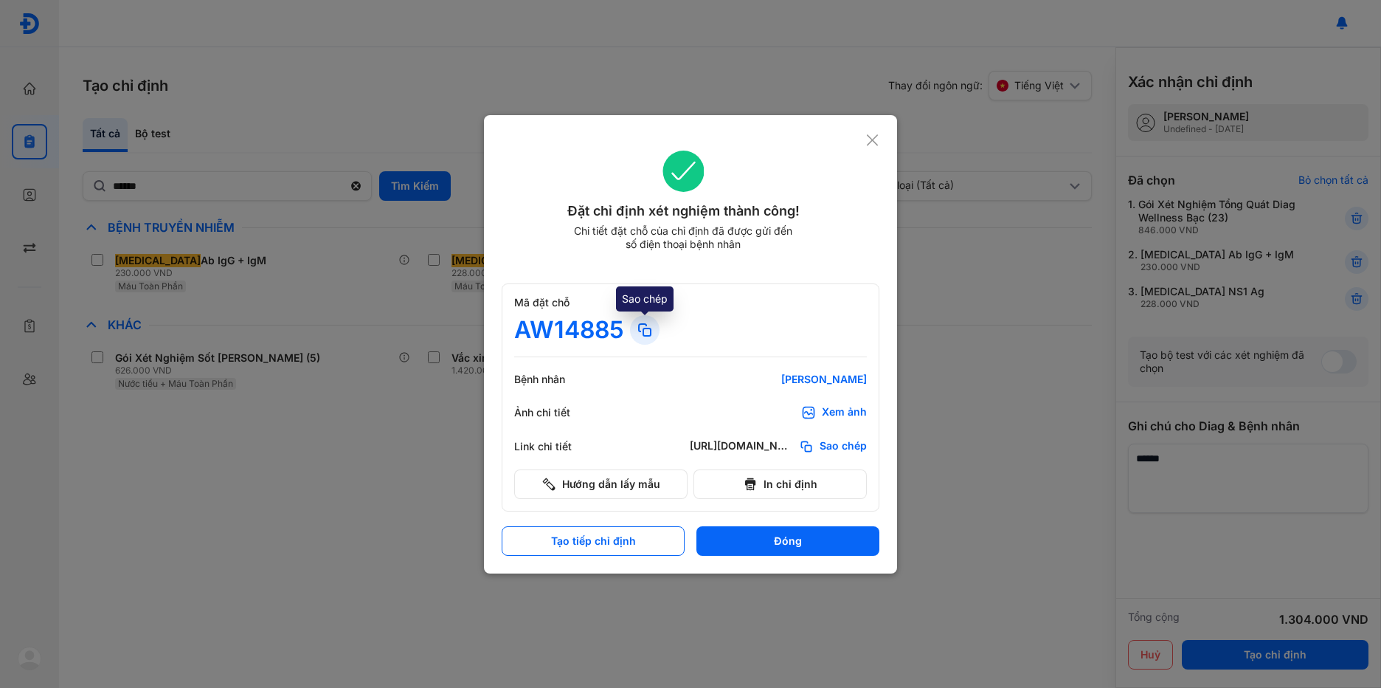
click at [640, 321] on icon at bounding box center [645, 330] width 18 height 18
click at [834, 412] on div "Xem ảnh" at bounding box center [844, 412] width 45 height 15
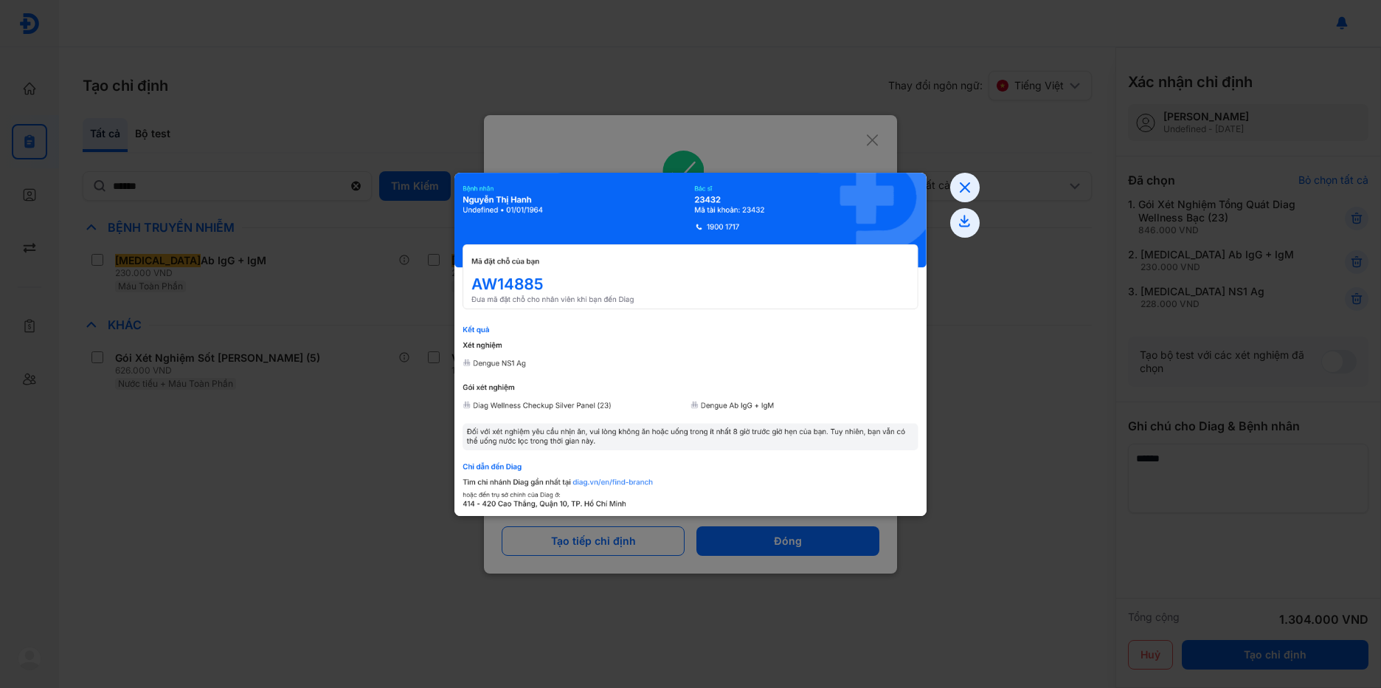
click at [700, 153] on div at bounding box center [690, 344] width 1381 height 688
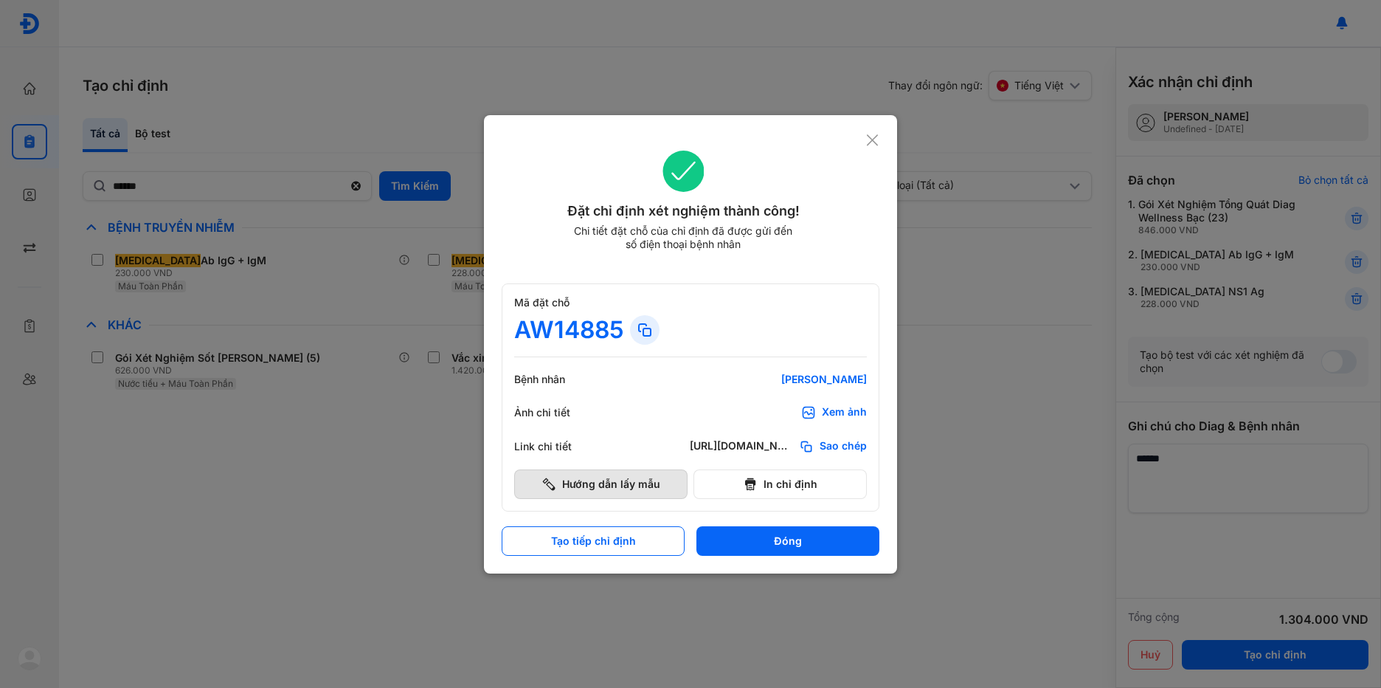
click at [657, 483] on button "Hướng dẫn lấy mẫu" at bounding box center [600, 484] width 173 height 30
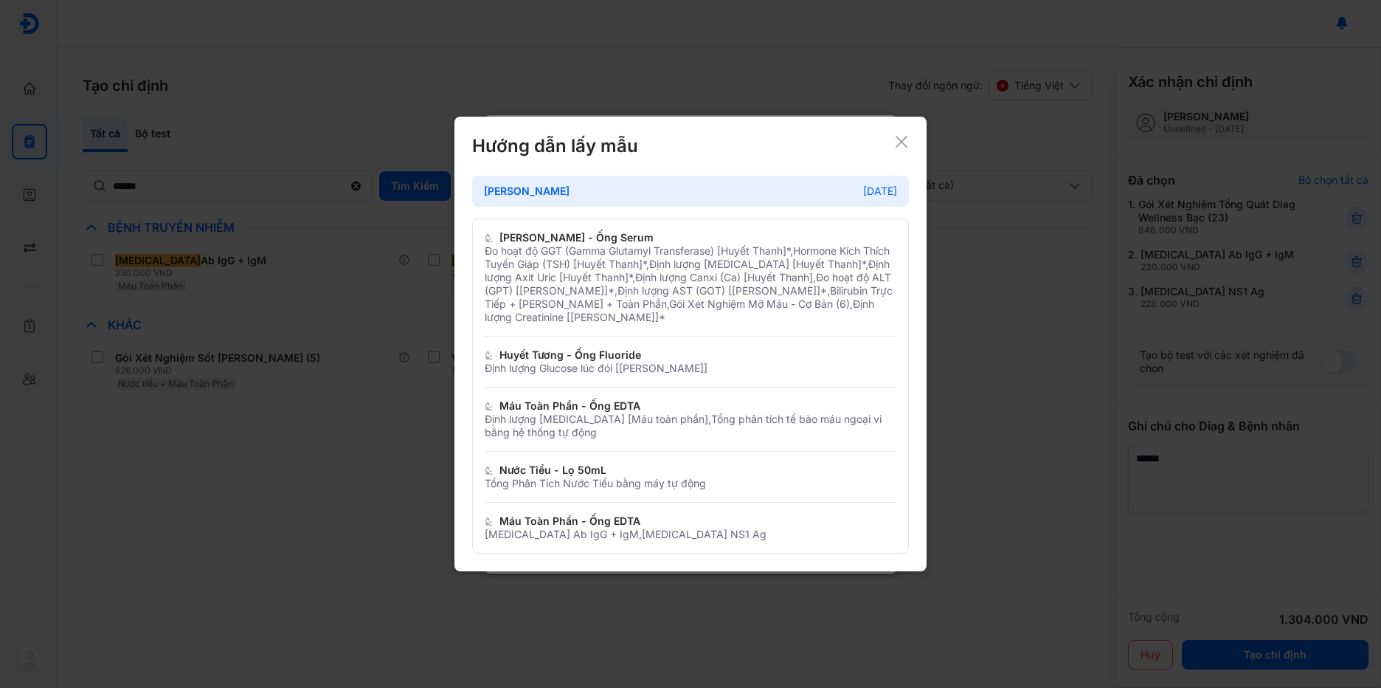
click at [903, 138] on icon at bounding box center [901, 141] width 15 height 15
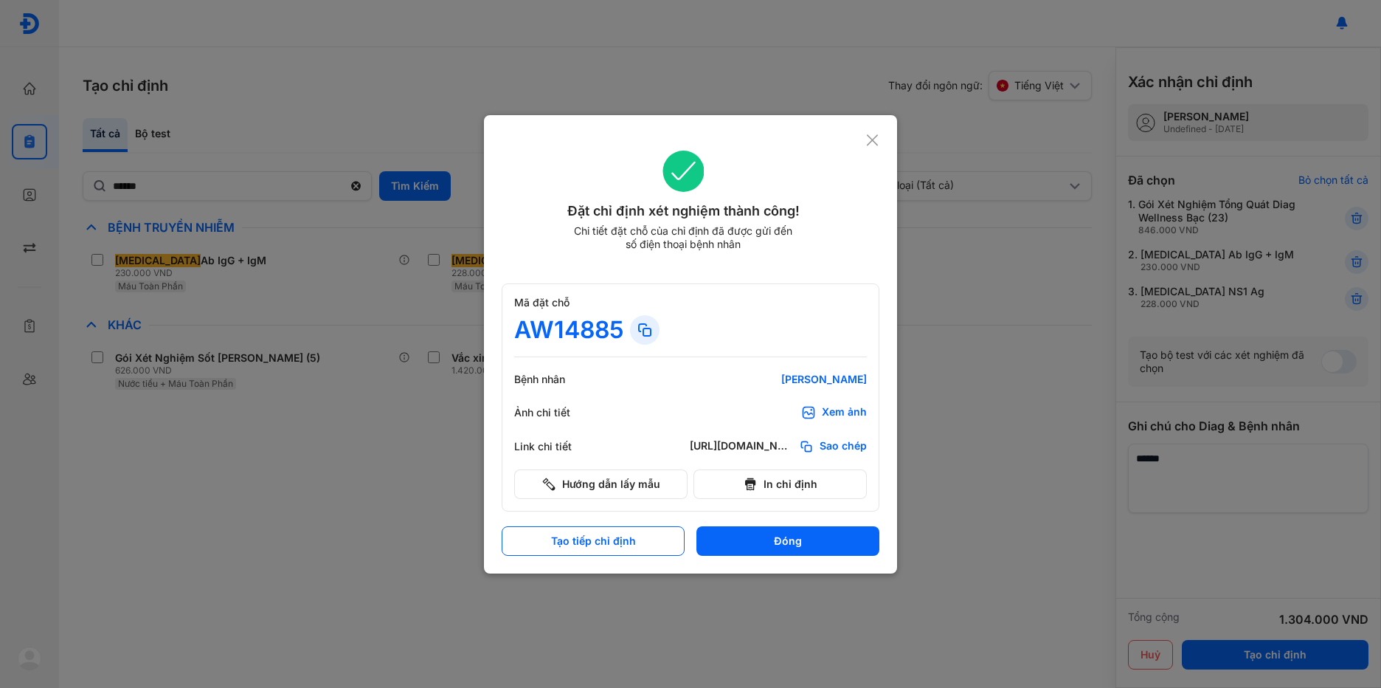
click at [868, 139] on icon at bounding box center [872, 140] width 14 height 15
